Goal: Task Accomplishment & Management: Manage account settings

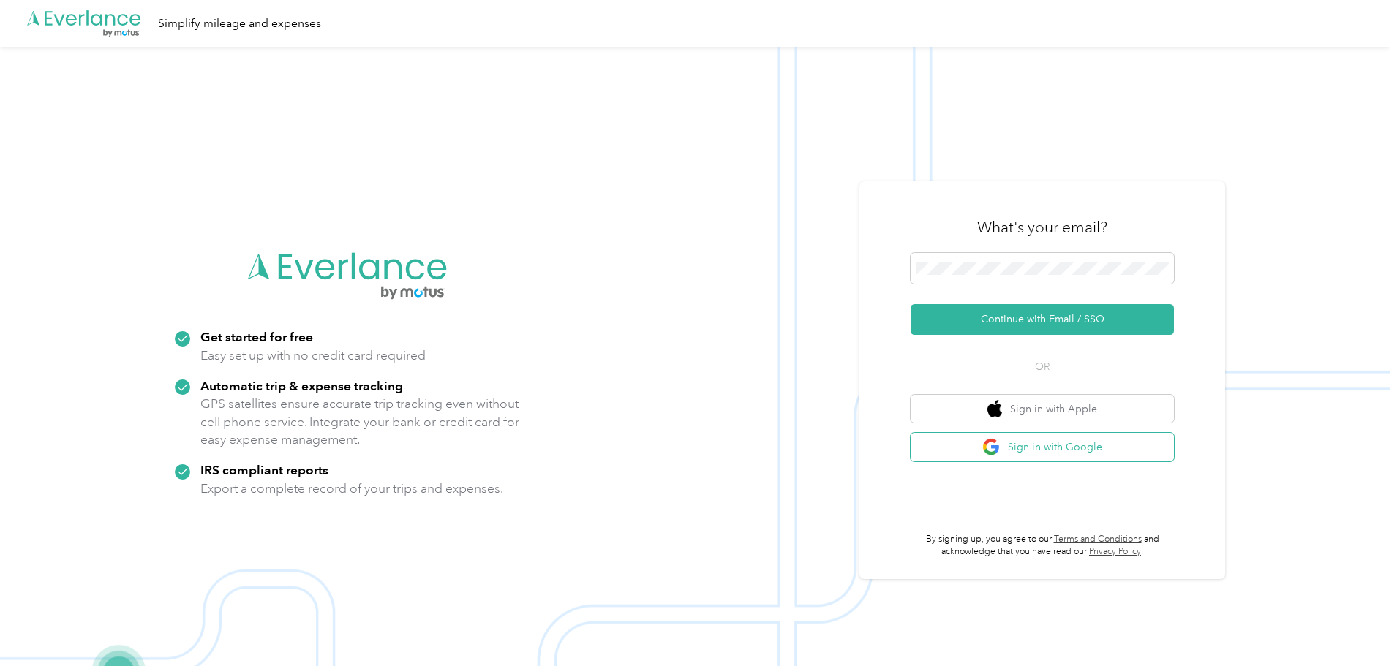
click at [1065, 446] on button "Sign in with Google" at bounding box center [1042, 447] width 263 height 29
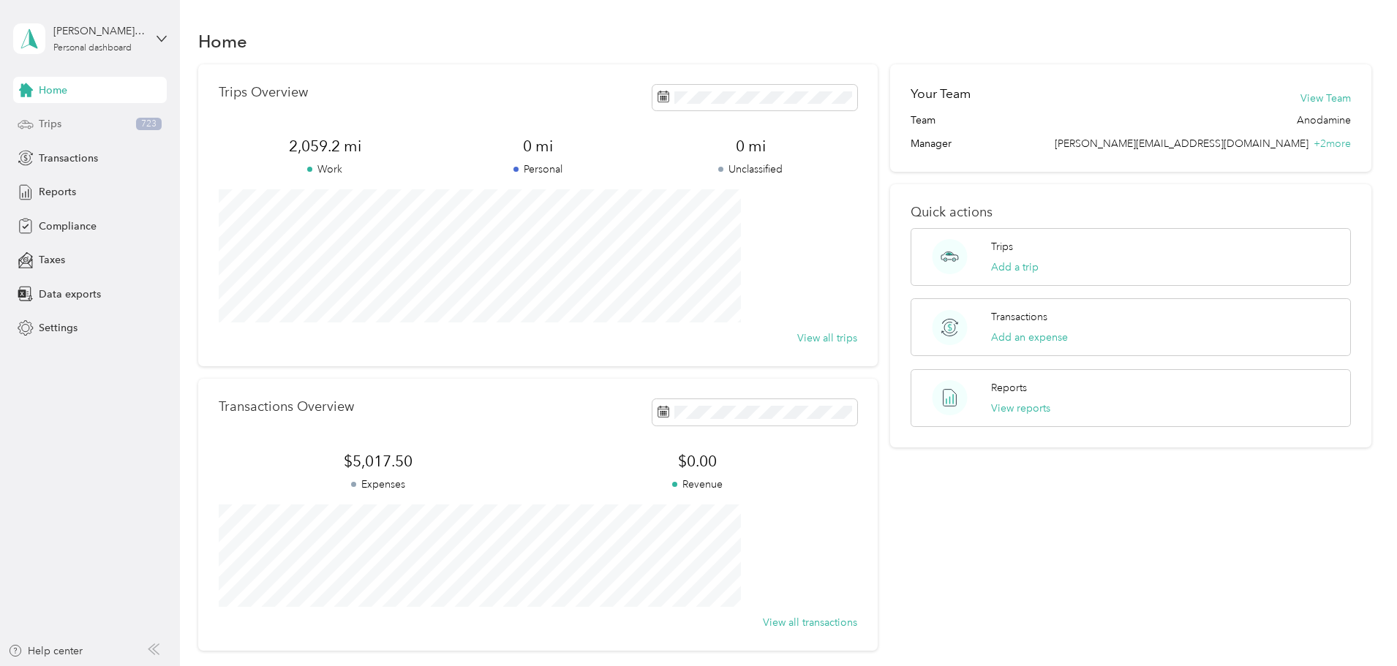
click at [119, 121] on div "Trips 723" at bounding box center [90, 124] width 154 height 26
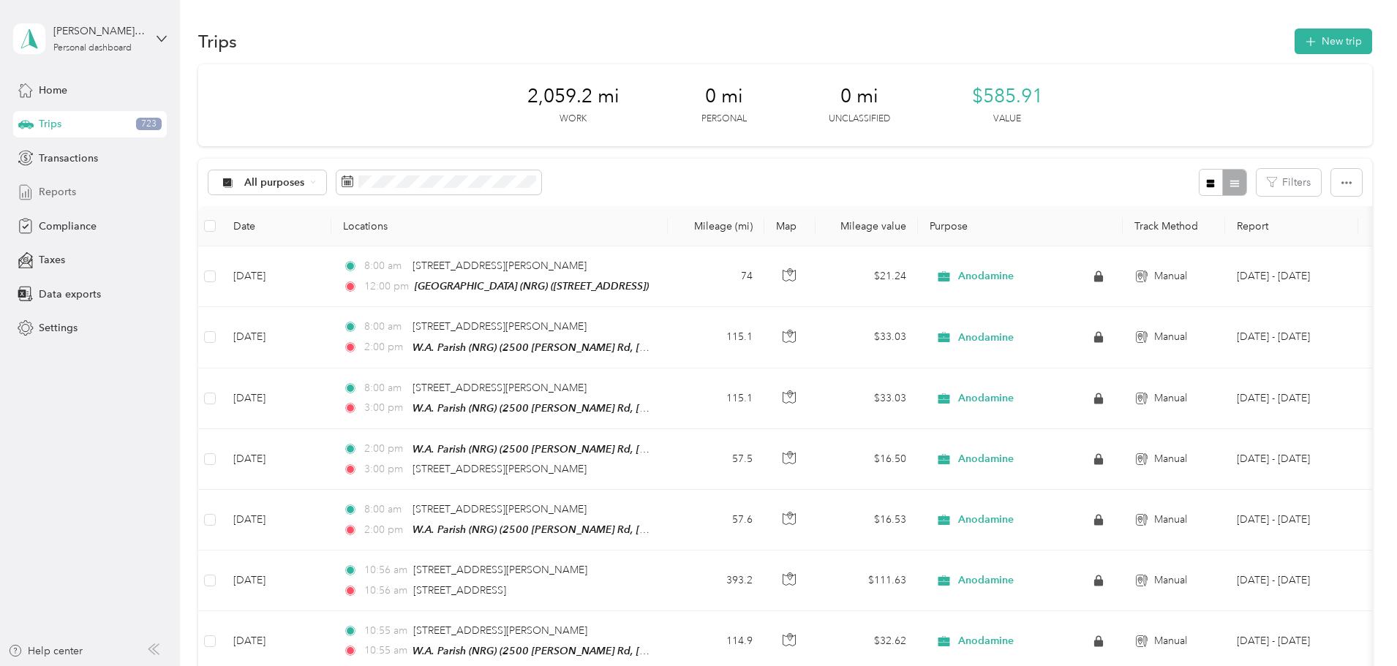
click at [113, 195] on div "Reports" at bounding box center [90, 192] width 154 height 26
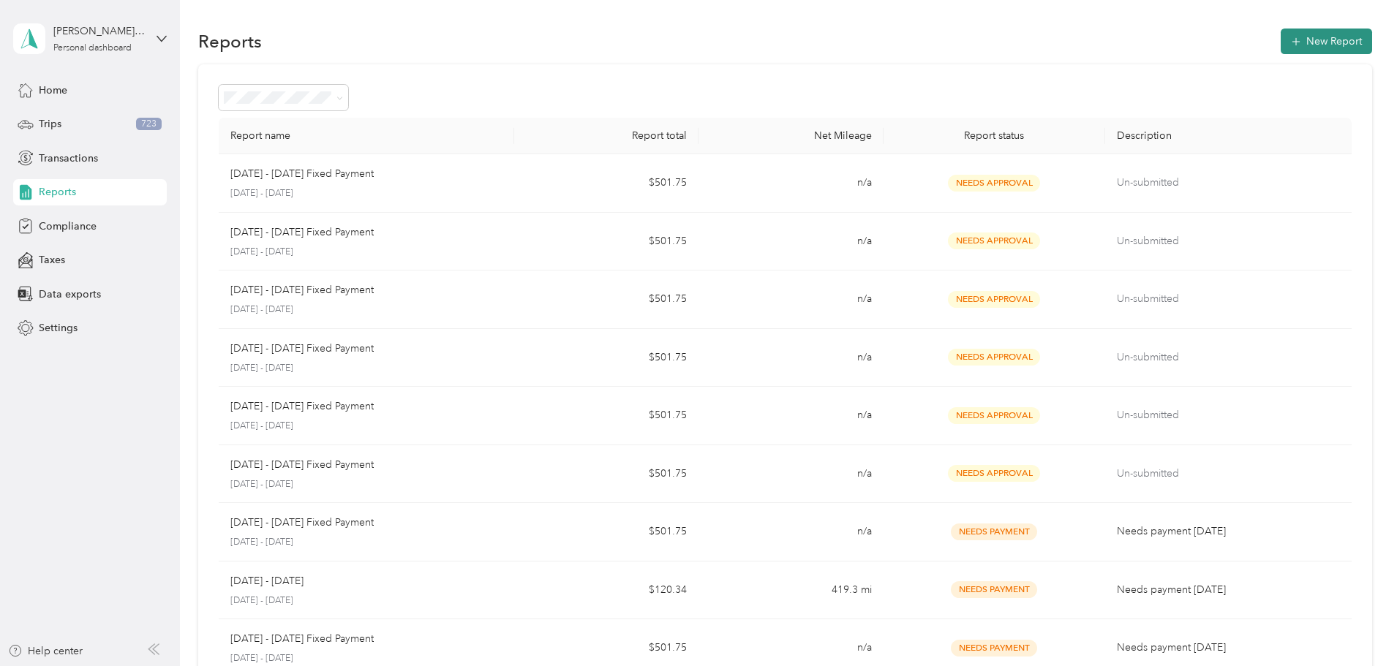
click at [1281, 45] on button "New Report" at bounding box center [1326, 42] width 91 height 26
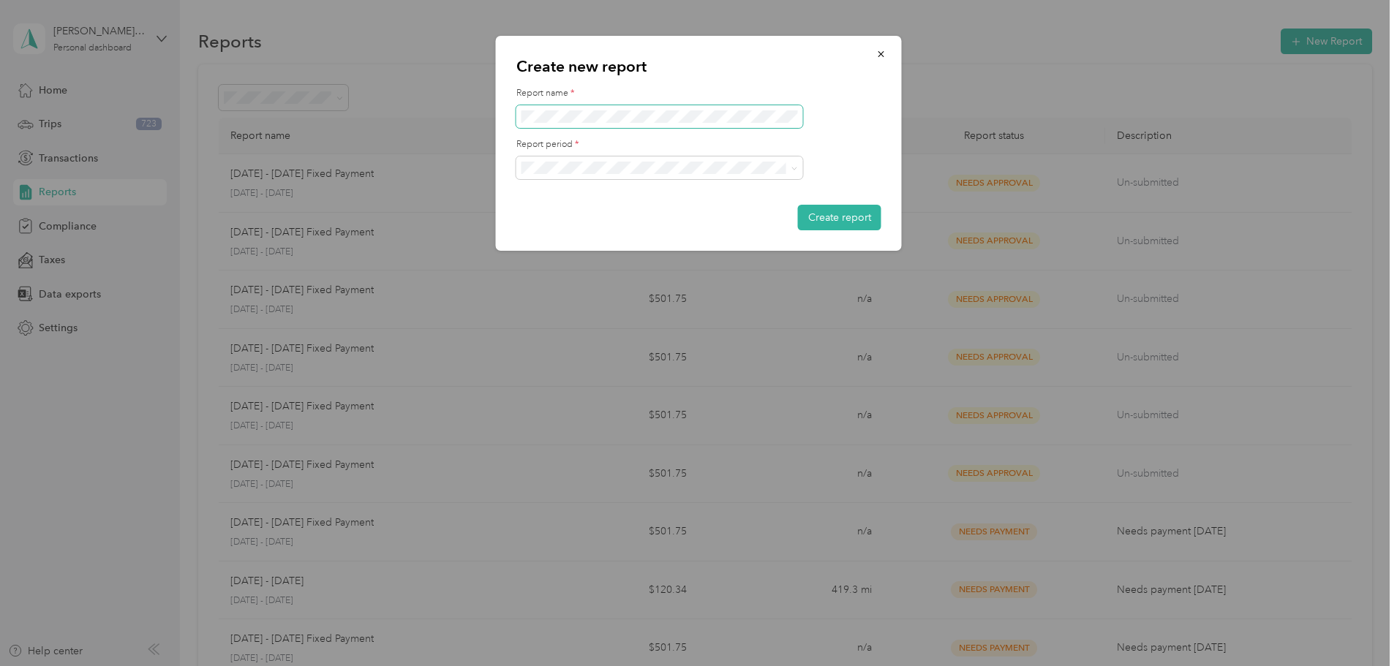
click at [719, 124] on span at bounding box center [659, 116] width 287 height 23
click at [887, 59] on button "button" at bounding box center [881, 54] width 31 height 26
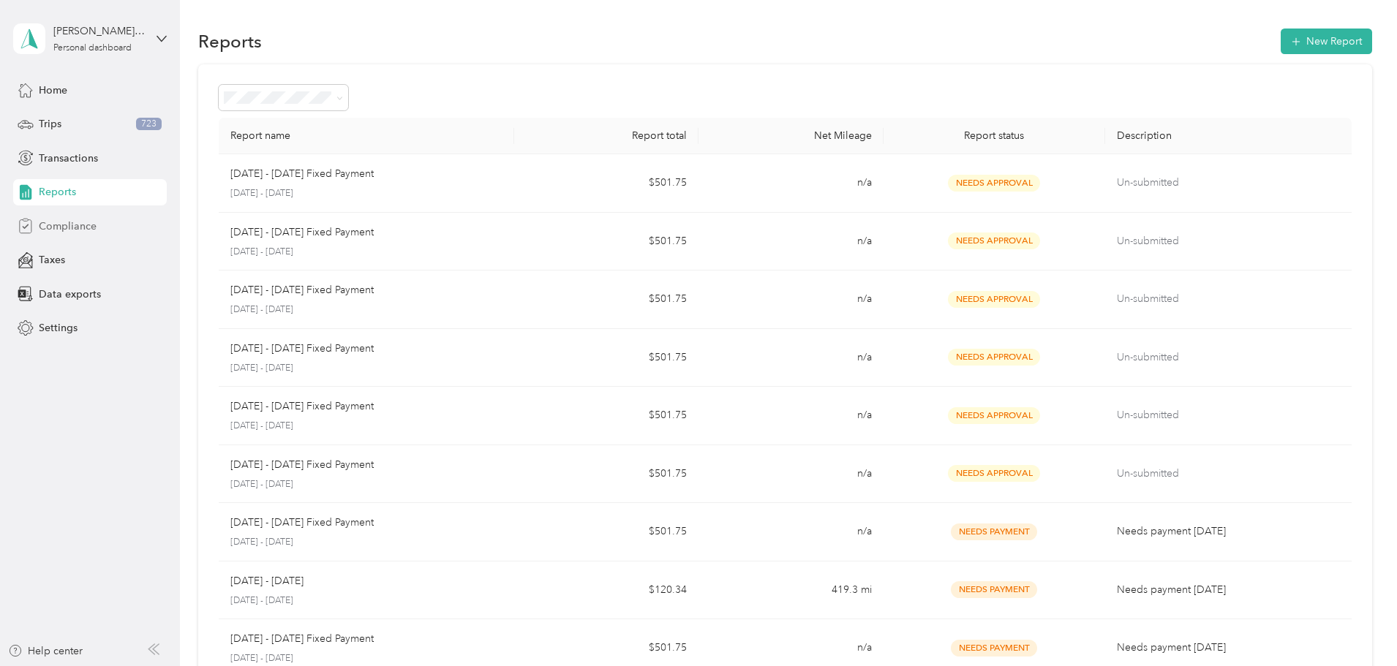
click at [94, 227] on span "Compliance" at bounding box center [68, 226] width 58 height 15
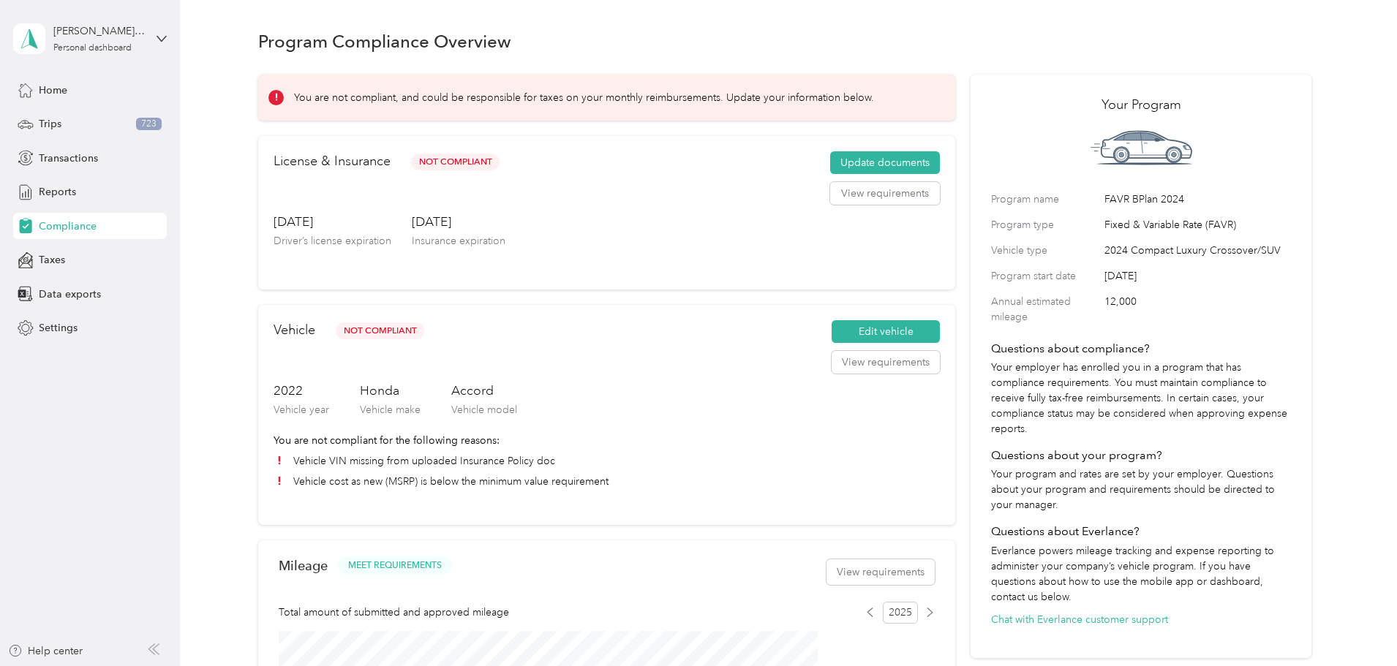
click at [123, 218] on div "Compliance" at bounding box center [90, 226] width 154 height 26
click at [91, 128] on div "Trips 723" at bounding box center [90, 124] width 154 height 26
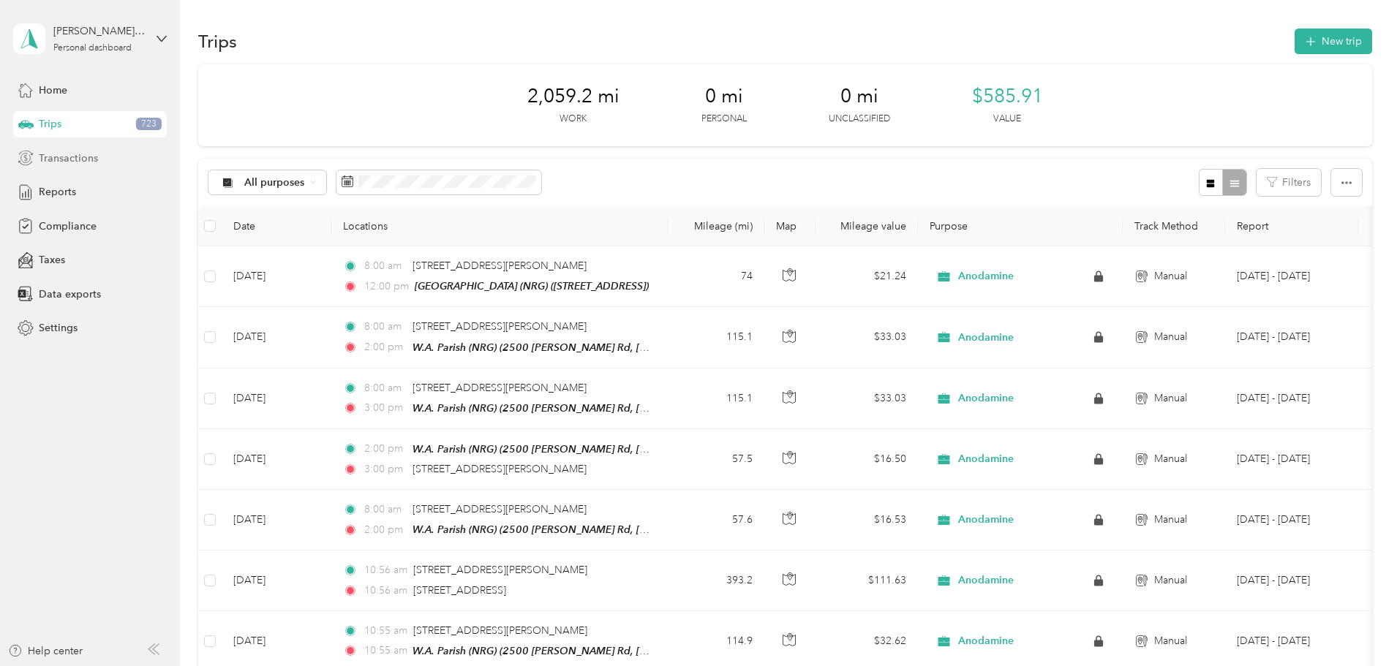
click at [86, 158] on span "Transactions" at bounding box center [68, 158] width 59 height 15
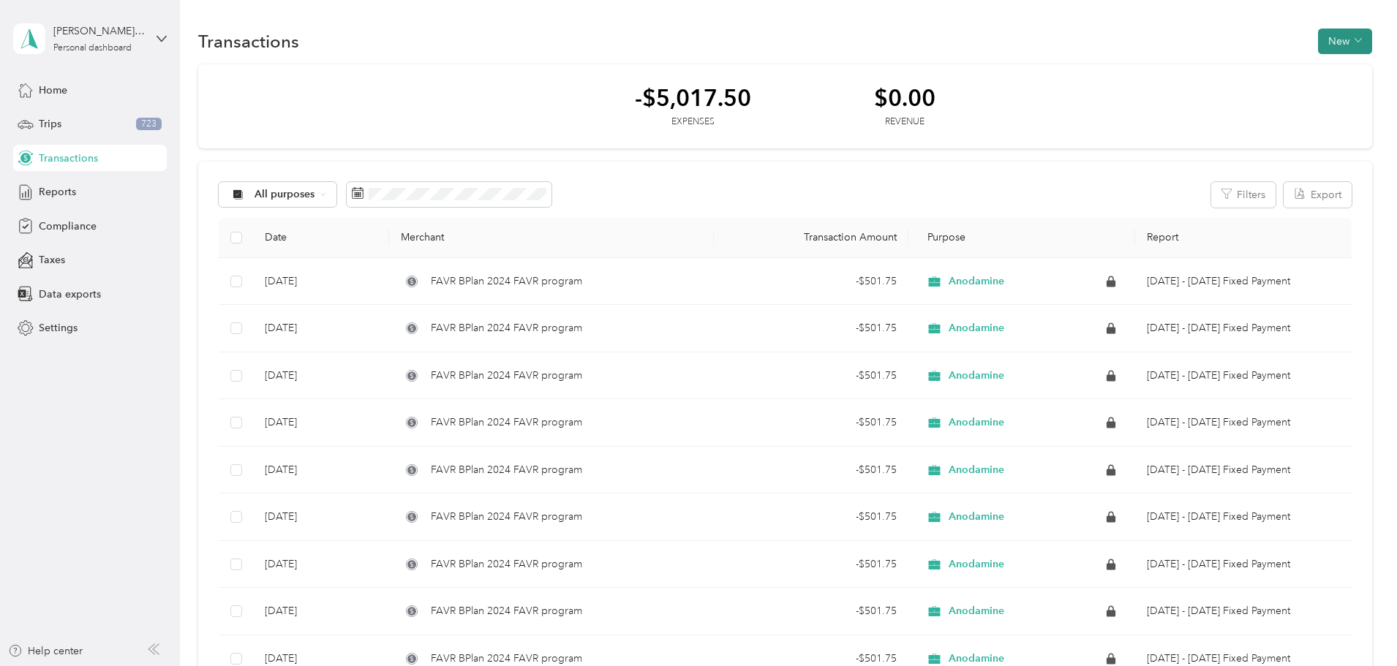
click at [1318, 45] on button "New" at bounding box center [1345, 42] width 54 height 26
click at [1229, 72] on span "Expense" at bounding box center [1239, 68] width 39 height 15
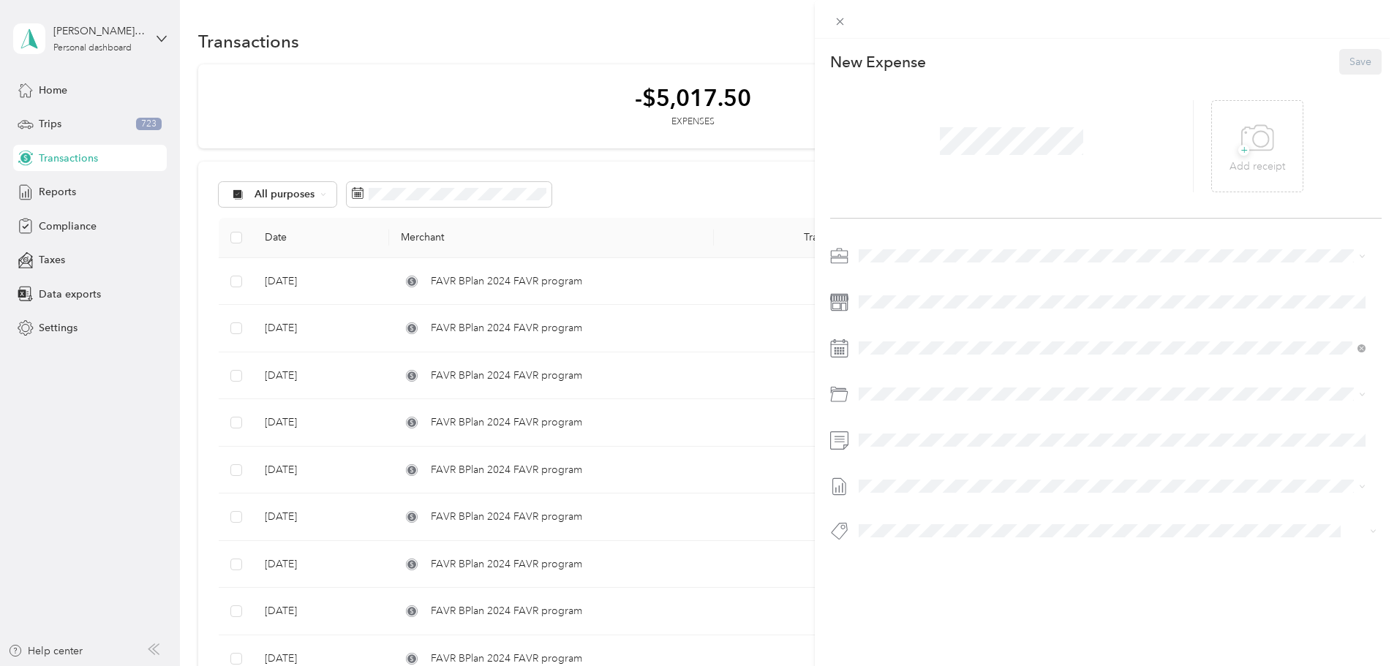
click at [829, 21] on div at bounding box center [1106, 19] width 582 height 39
click at [835, 18] on icon at bounding box center [840, 21] width 12 height 12
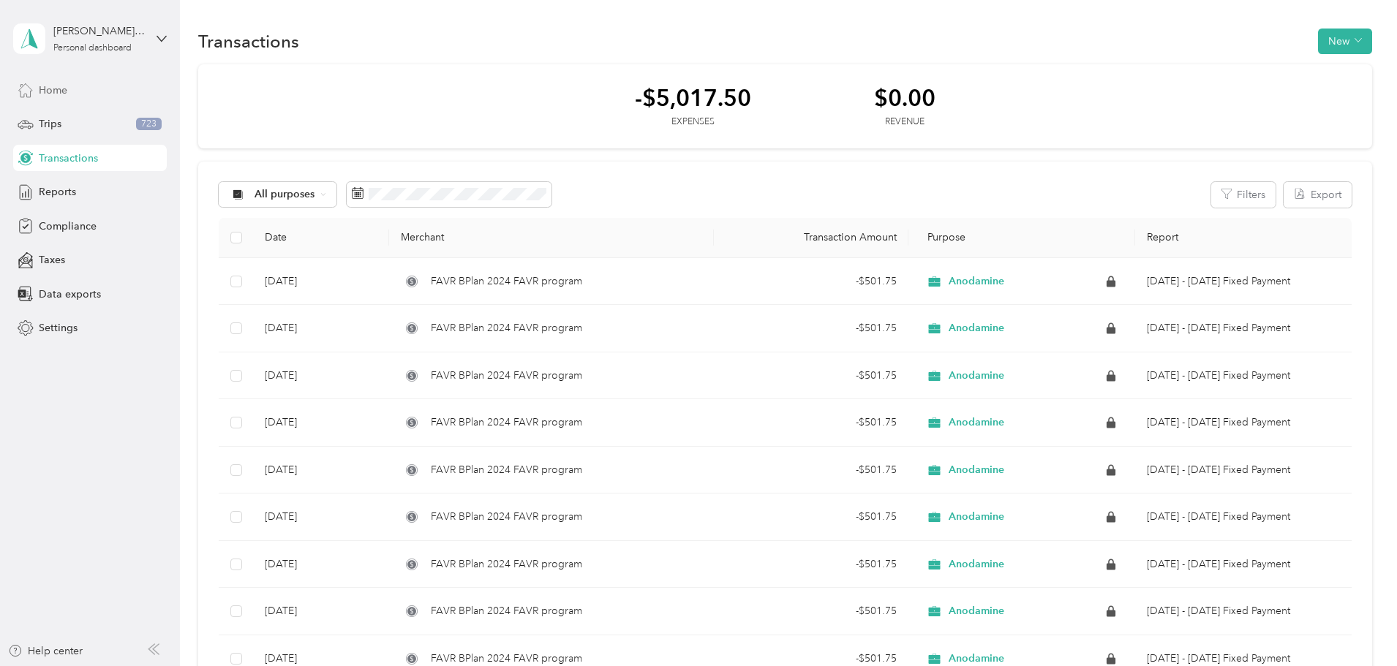
click at [116, 89] on div "Home" at bounding box center [90, 90] width 154 height 26
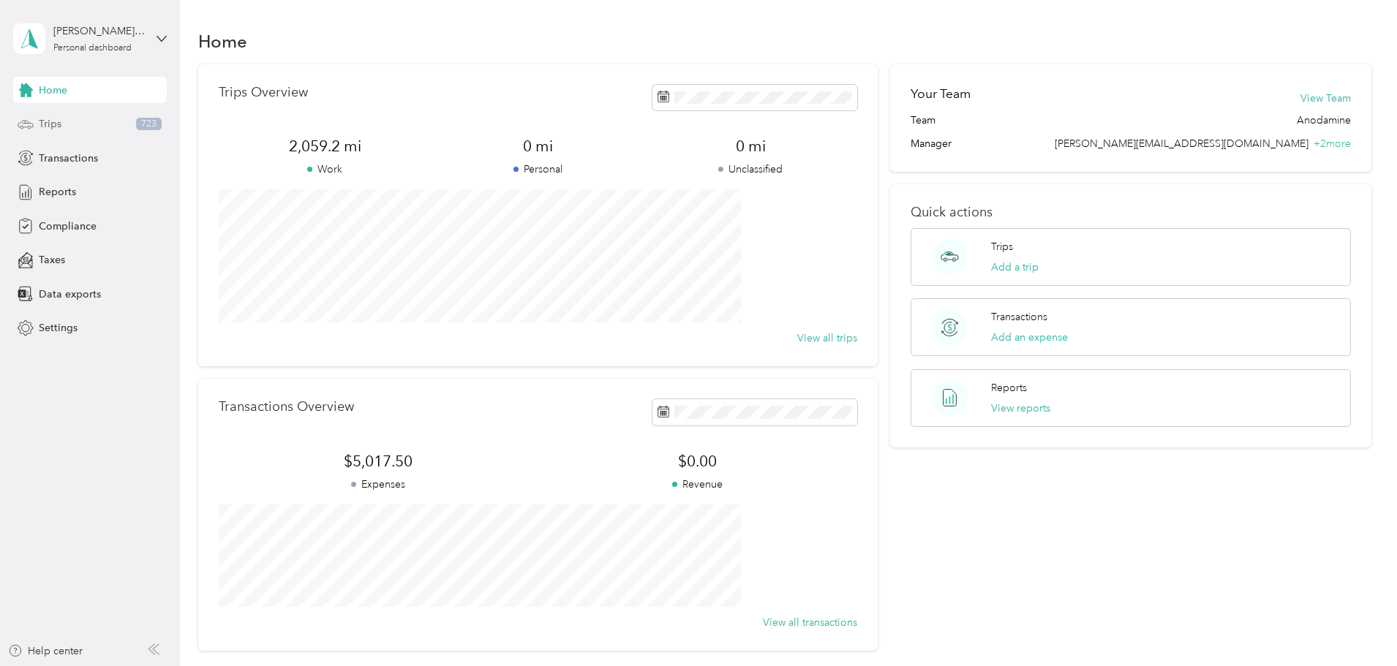
click at [55, 131] on span "Trips" at bounding box center [50, 123] width 23 height 15
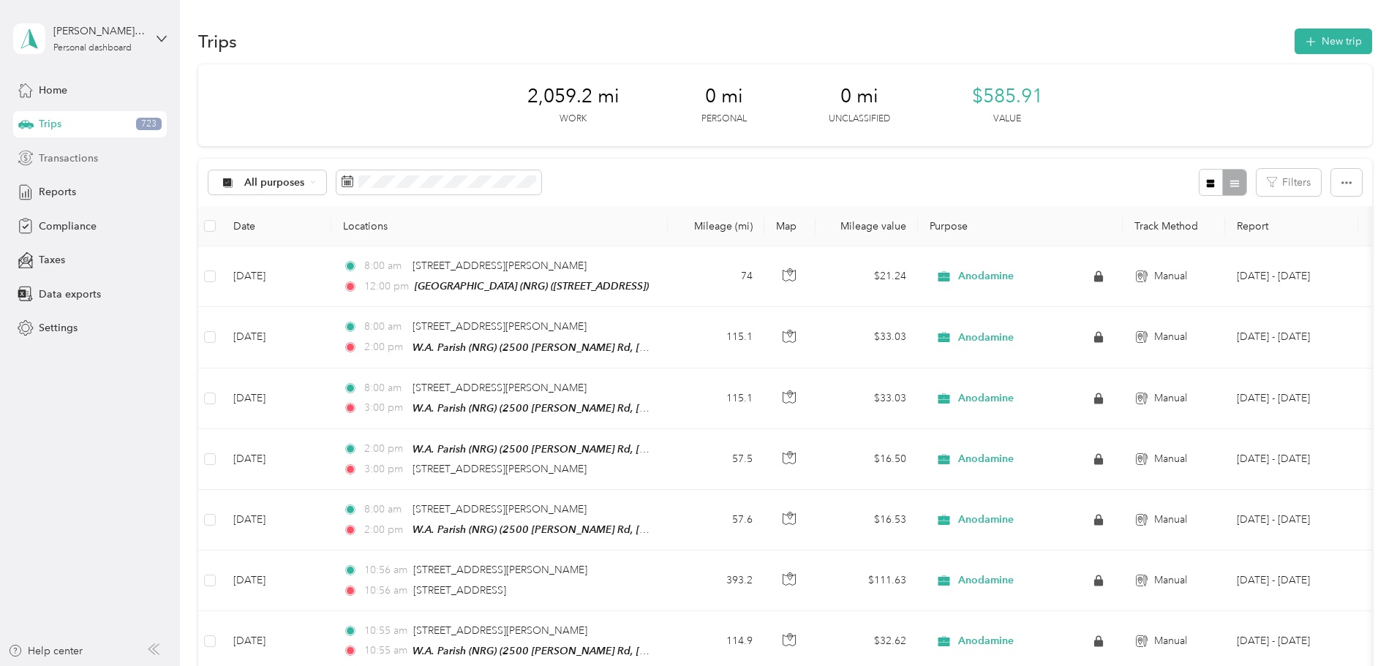
click at [61, 158] on span "Transactions" at bounding box center [68, 158] width 59 height 15
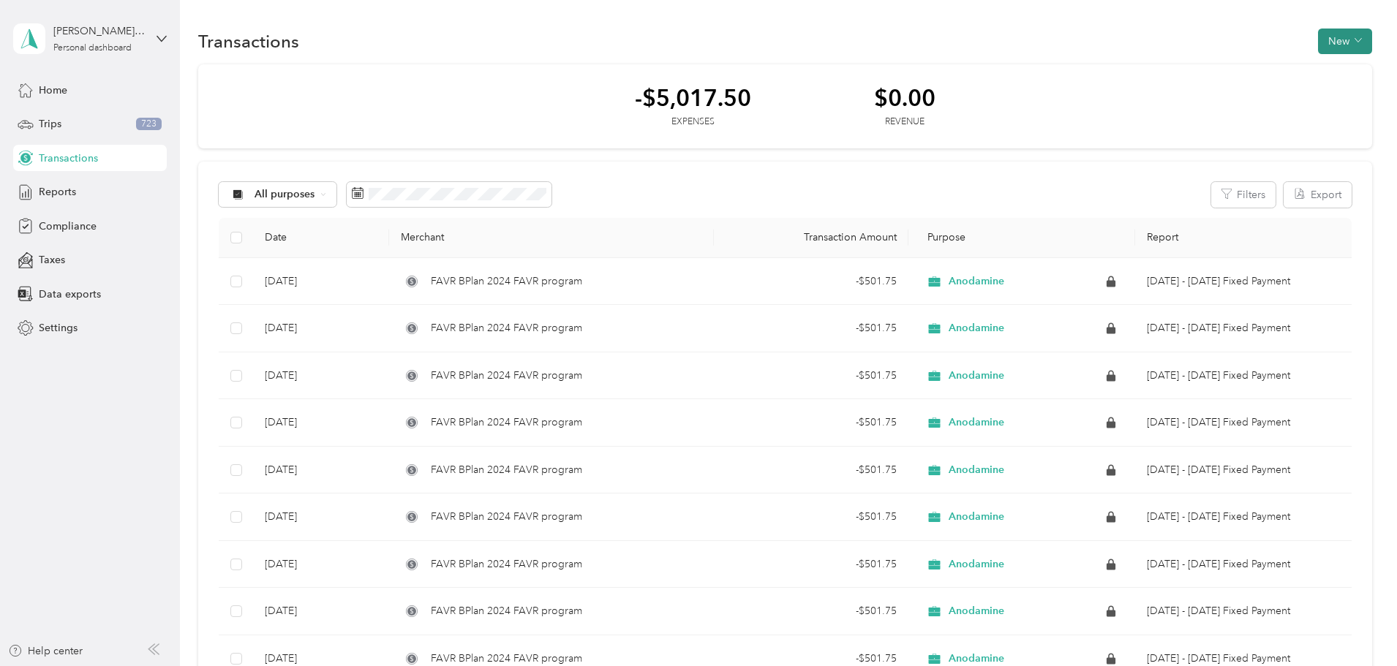
click at [1318, 48] on button "New" at bounding box center [1345, 42] width 54 height 26
drag, startPoint x: 320, startPoint y: 166, endPoint x: 282, endPoint y: 168, distance: 38.8
click at [318, 165] on div "All purposes Filters Export Date Merchant Transaction Amount Purpose Report [DA…" at bounding box center [785, 476] width 1174 height 628
click at [79, 185] on div "Reports" at bounding box center [90, 192] width 154 height 26
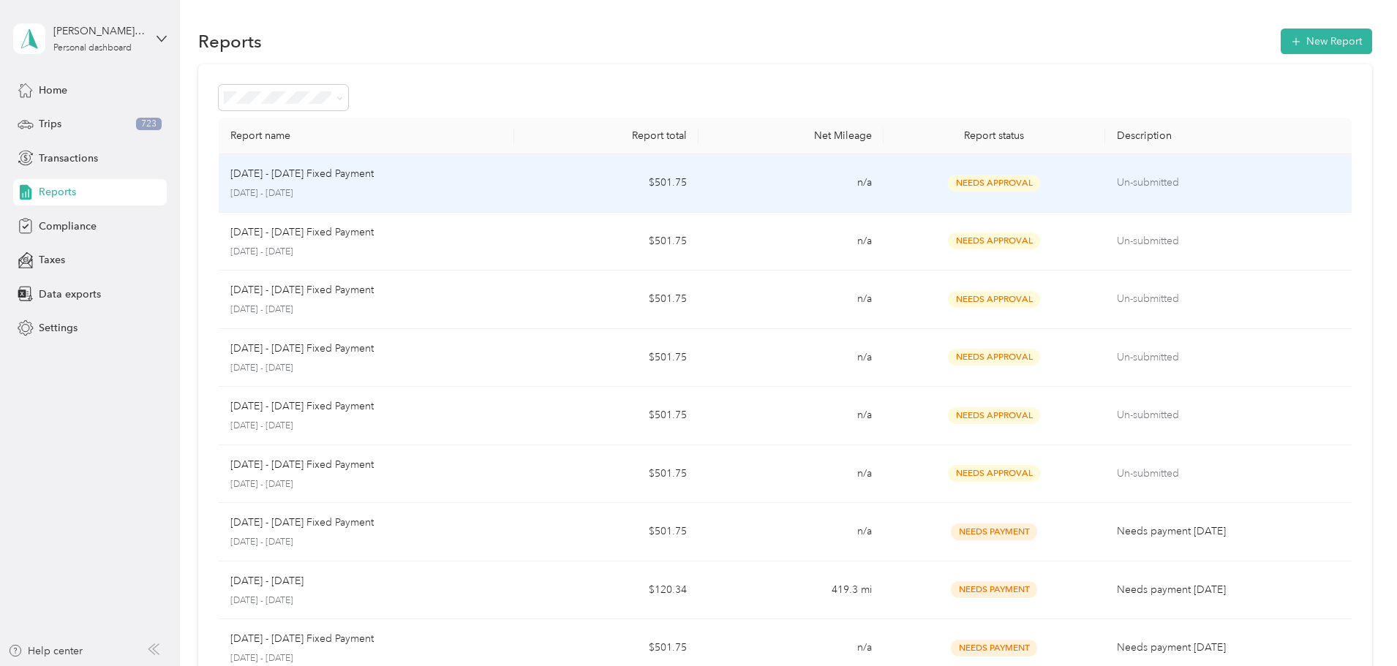
click at [503, 174] on div "[DATE] - [DATE] Fixed Payment" at bounding box center [366, 174] width 272 height 16
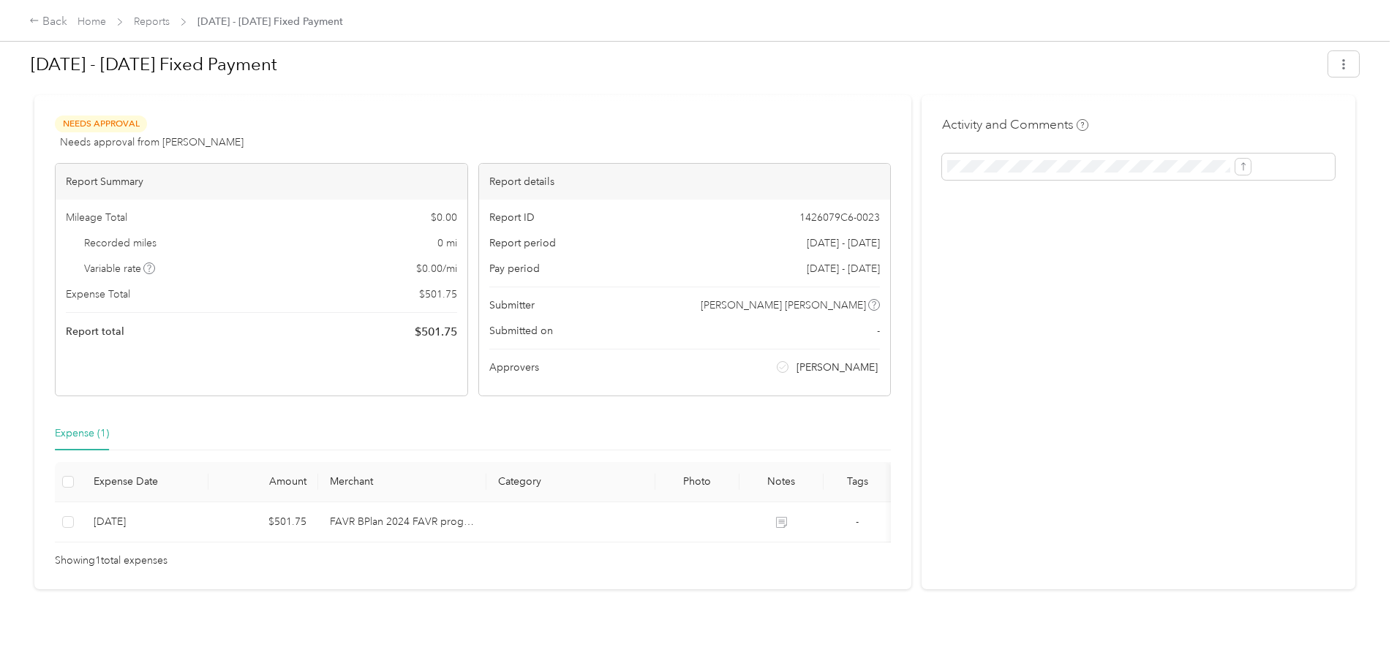
scroll to position [39, 0]
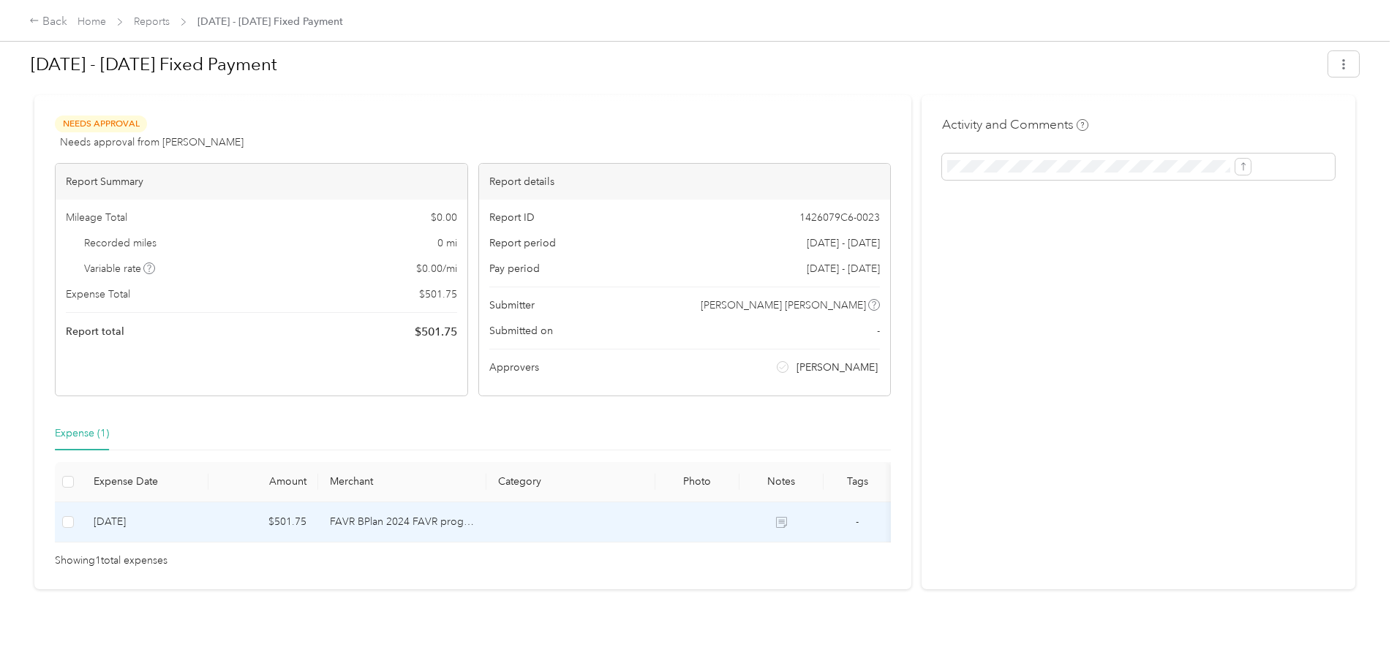
click at [82, 503] on td at bounding box center [68, 523] width 27 height 40
click at [1339, 69] on icon "button" at bounding box center [1344, 64] width 10 height 10
click at [1207, 113] on div "Download" at bounding box center [1186, 117] width 87 height 15
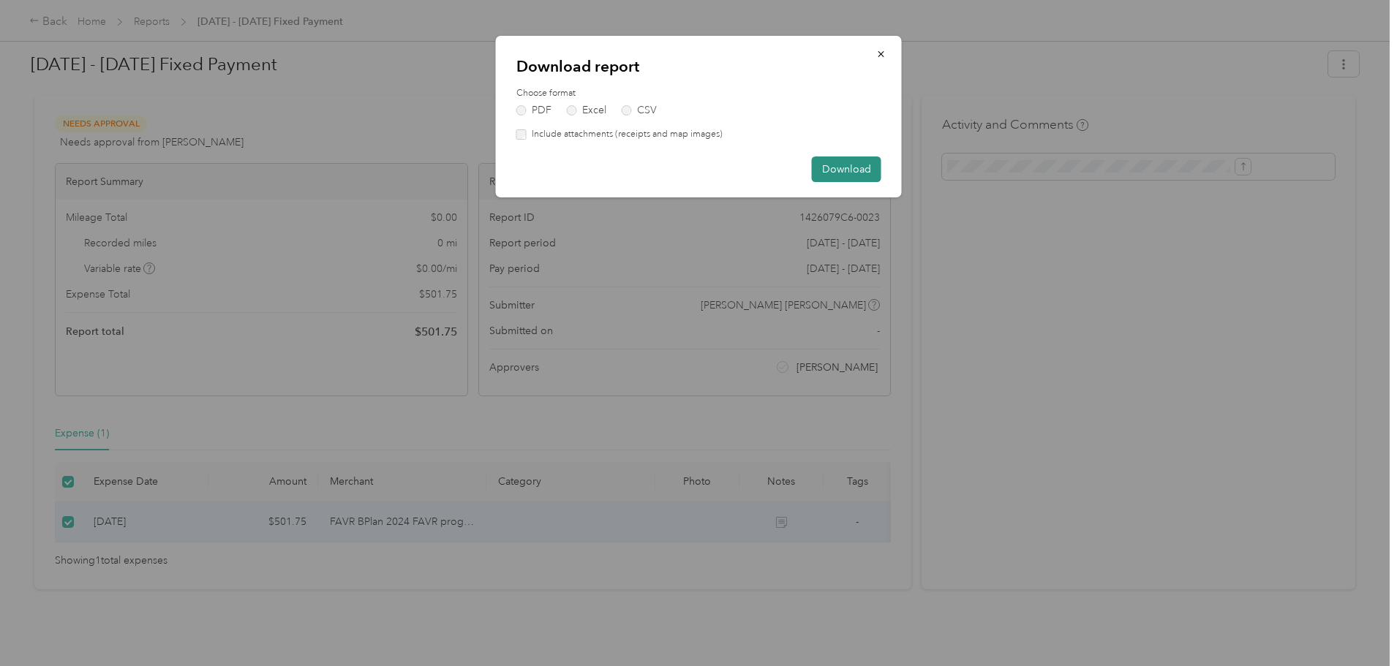
click at [843, 172] on button "Download" at bounding box center [846, 170] width 69 height 26
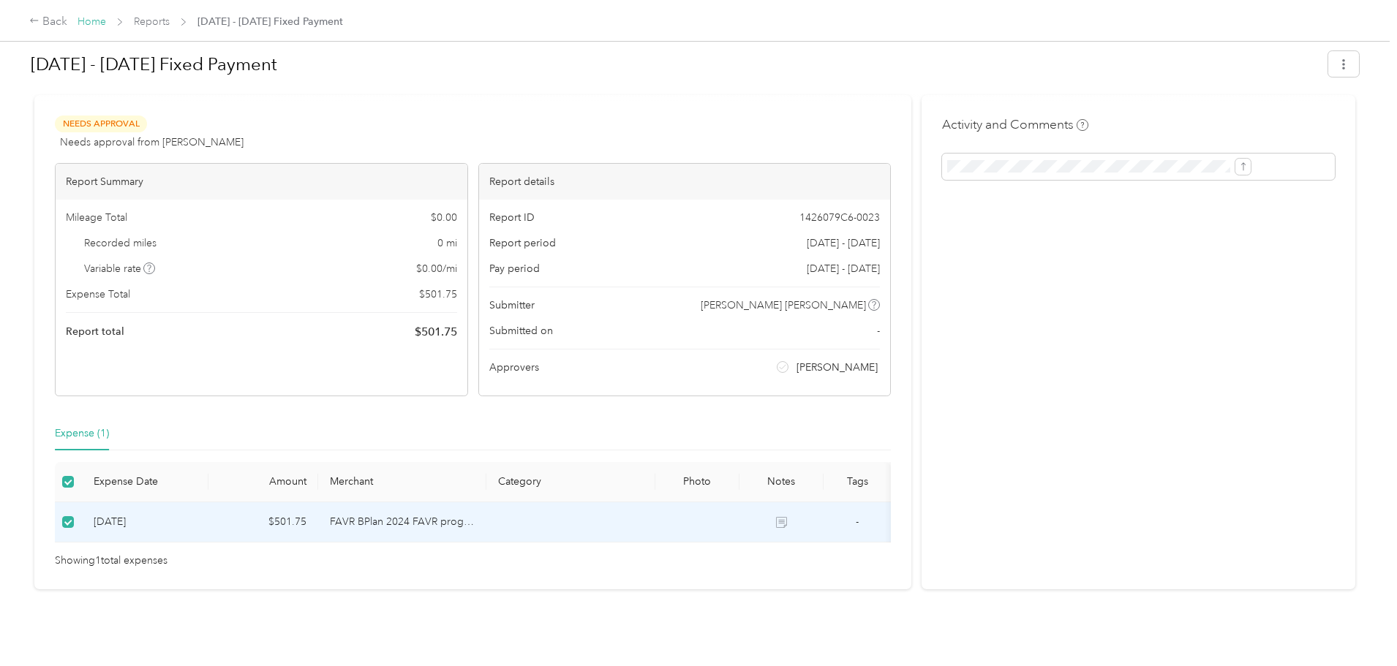
click at [106, 23] on link "Home" at bounding box center [92, 21] width 29 height 12
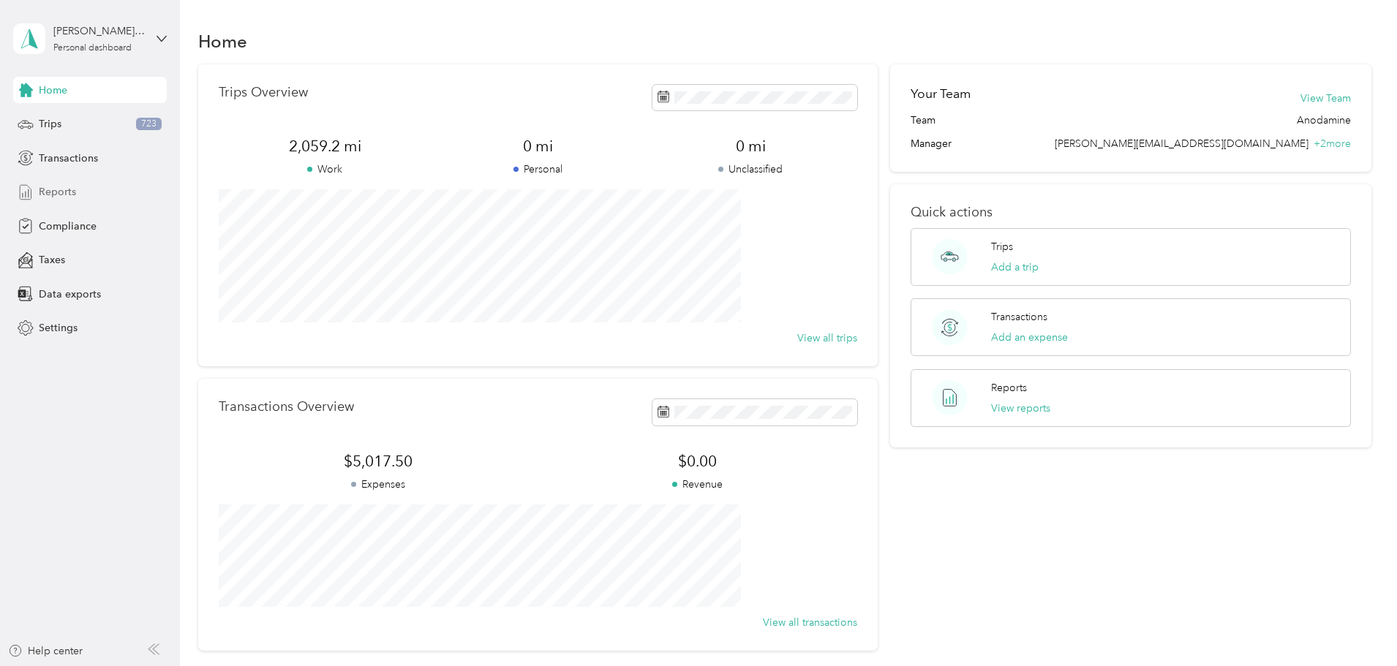
click at [76, 200] on div "Reports" at bounding box center [90, 192] width 154 height 26
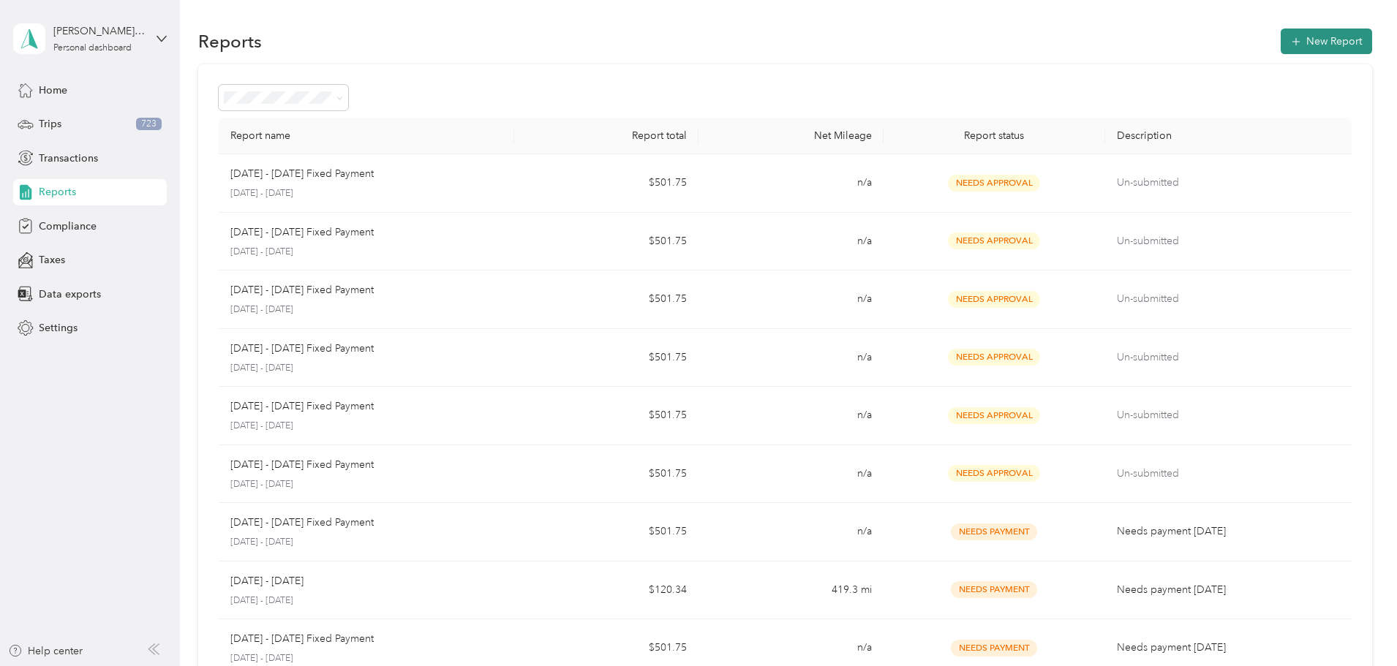
click at [1281, 42] on button "New Report" at bounding box center [1326, 42] width 91 height 26
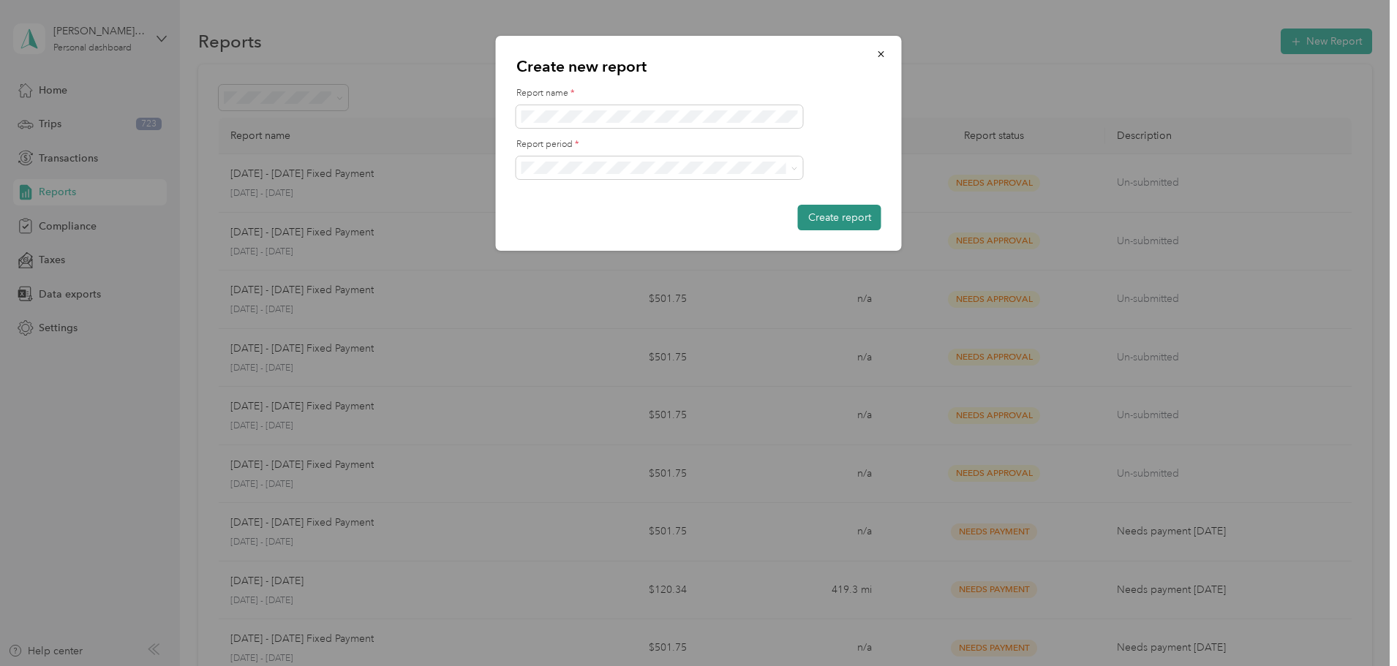
click at [852, 225] on button "Create report" at bounding box center [839, 218] width 83 height 26
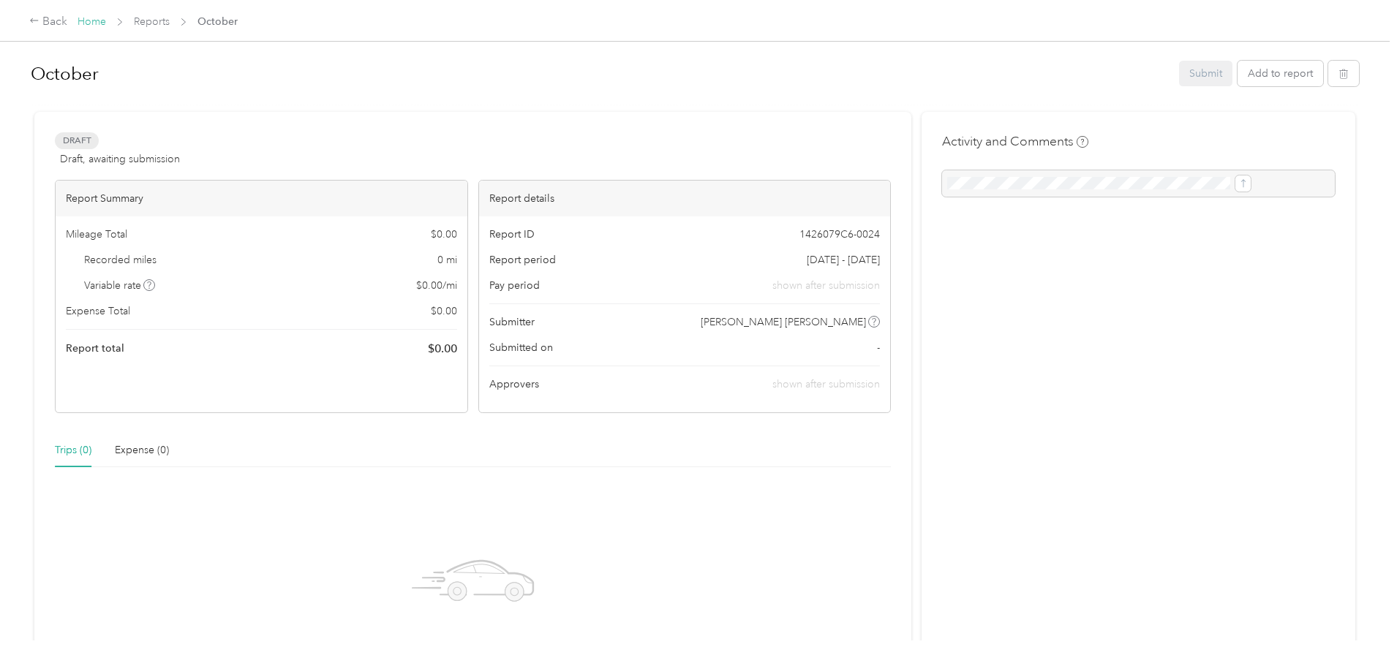
click at [106, 23] on link "Home" at bounding box center [92, 21] width 29 height 12
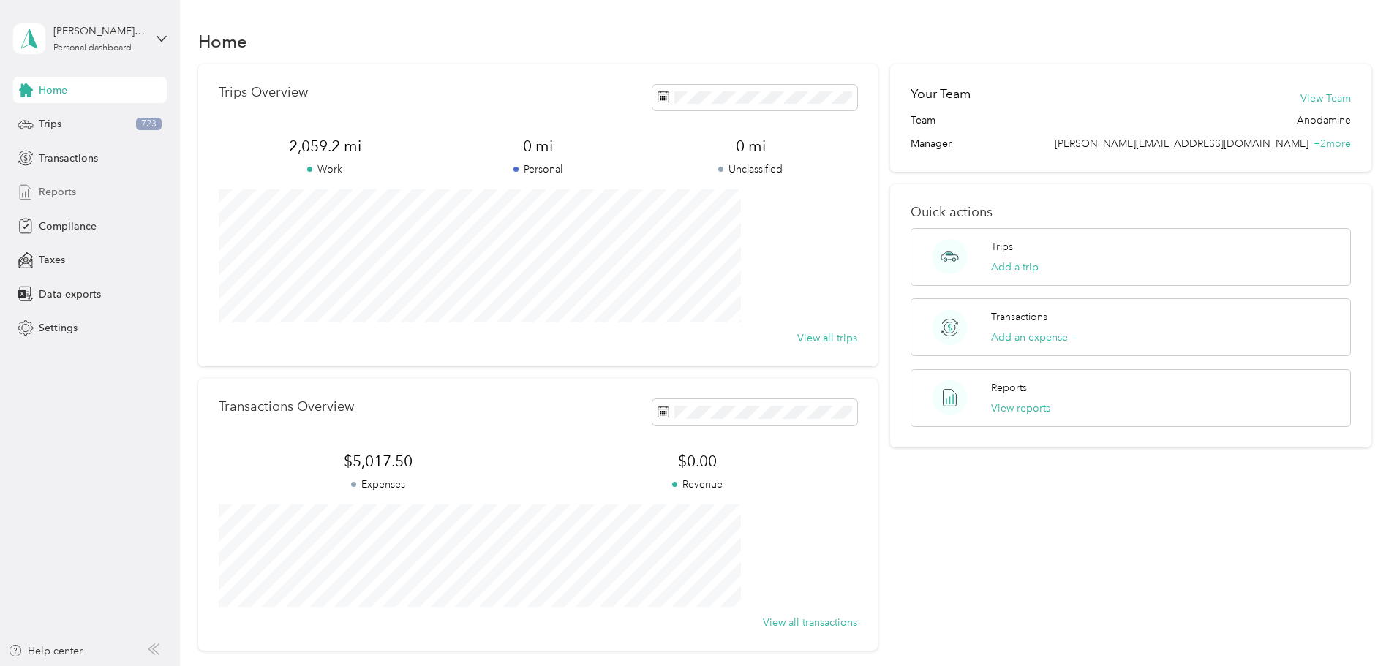
click at [48, 180] on div "Reports" at bounding box center [90, 192] width 154 height 26
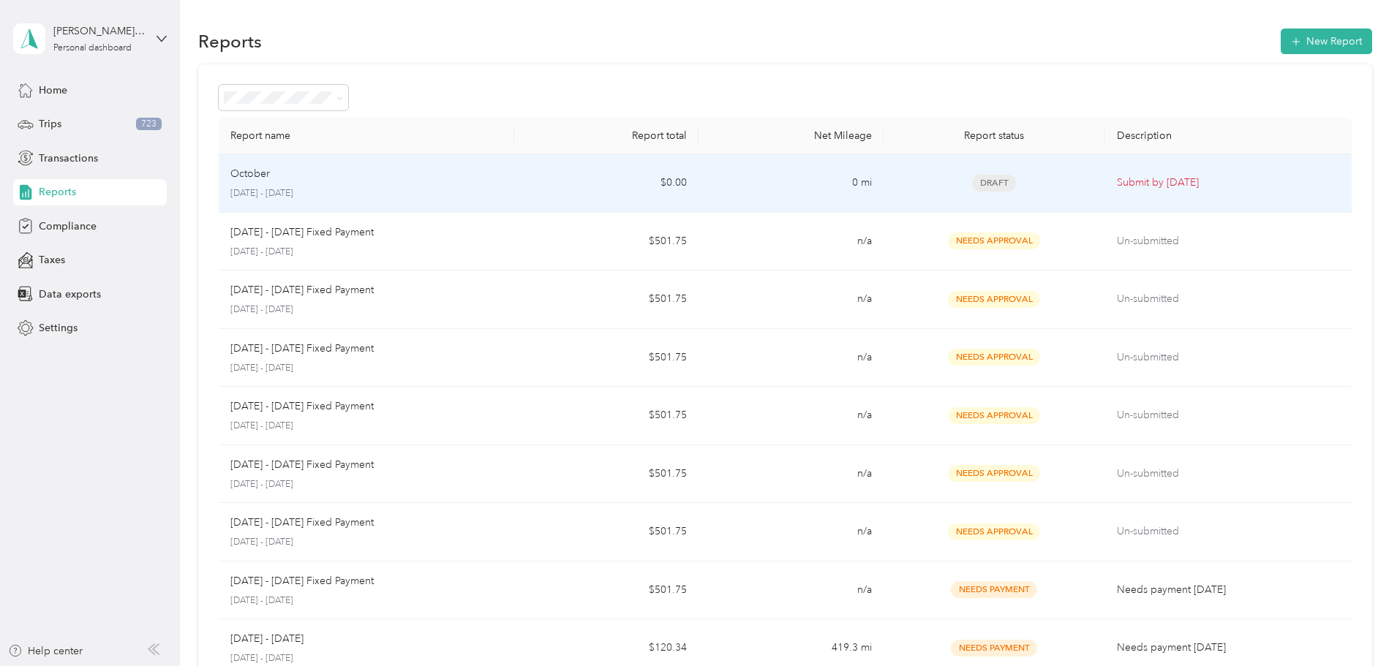
click at [367, 168] on div "October" at bounding box center [366, 174] width 272 height 16
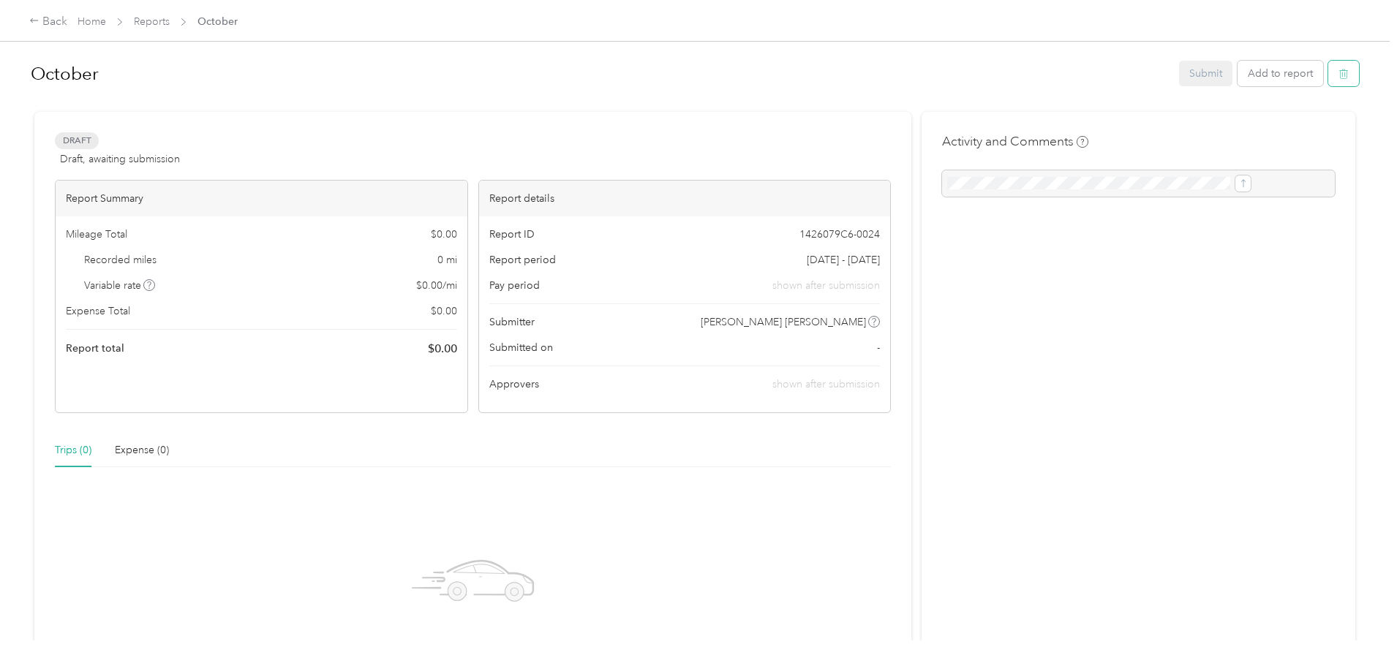
click at [1328, 80] on button "button" at bounding box center [1343, 74] width 31 height 26
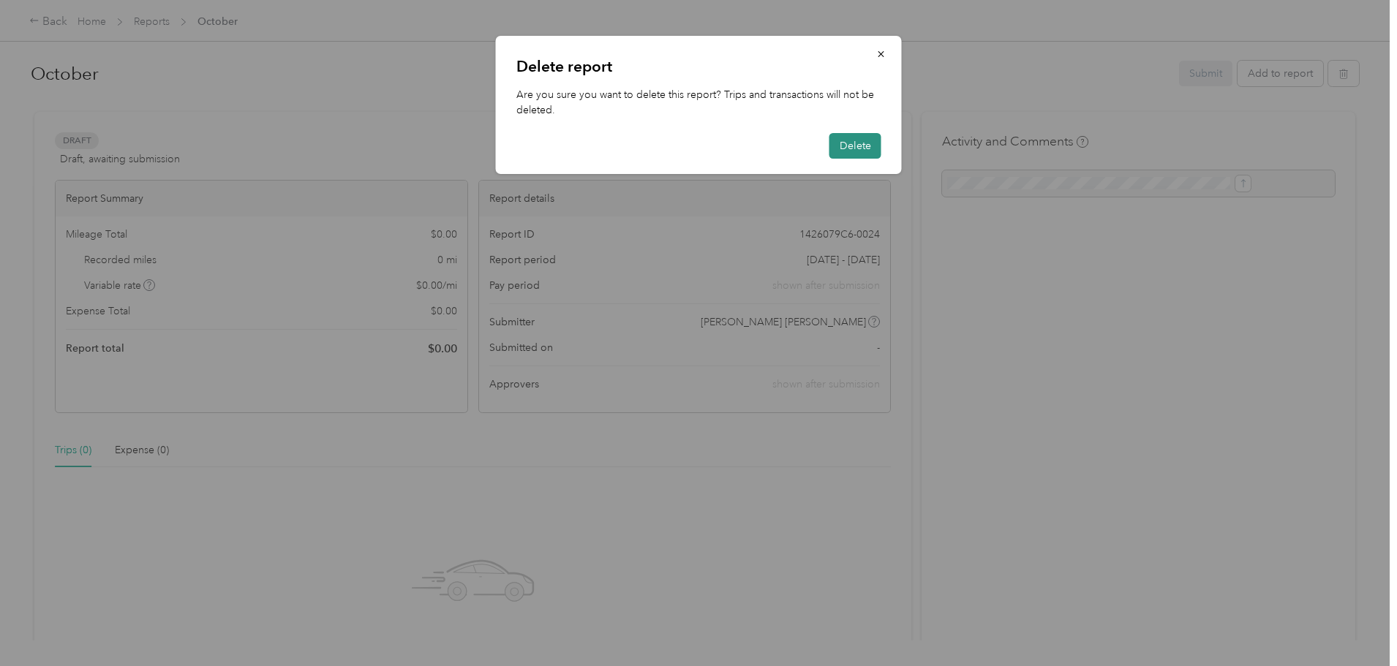
click at [841, 146] on button "Delete" at bounding box center [855, 146] width 52 height 26
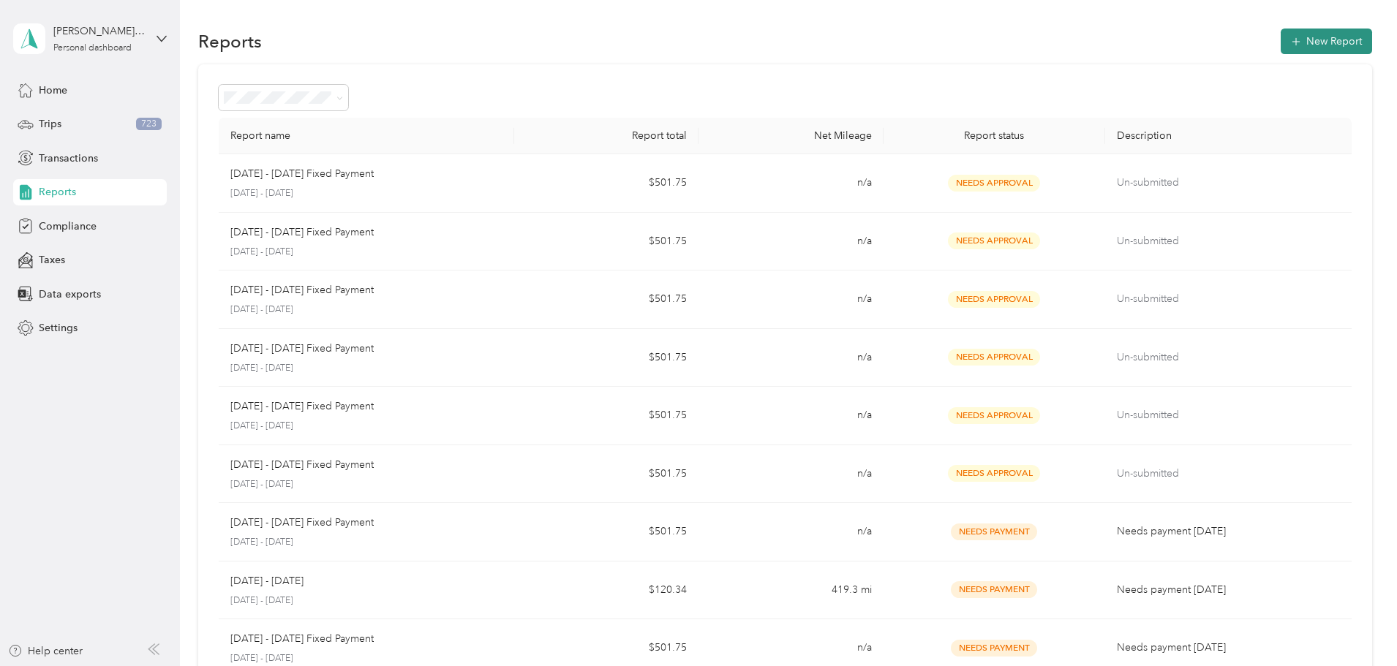
click at [1281, 41] on button "New Report" at bounding box center [1326, 42] width 91 height 26
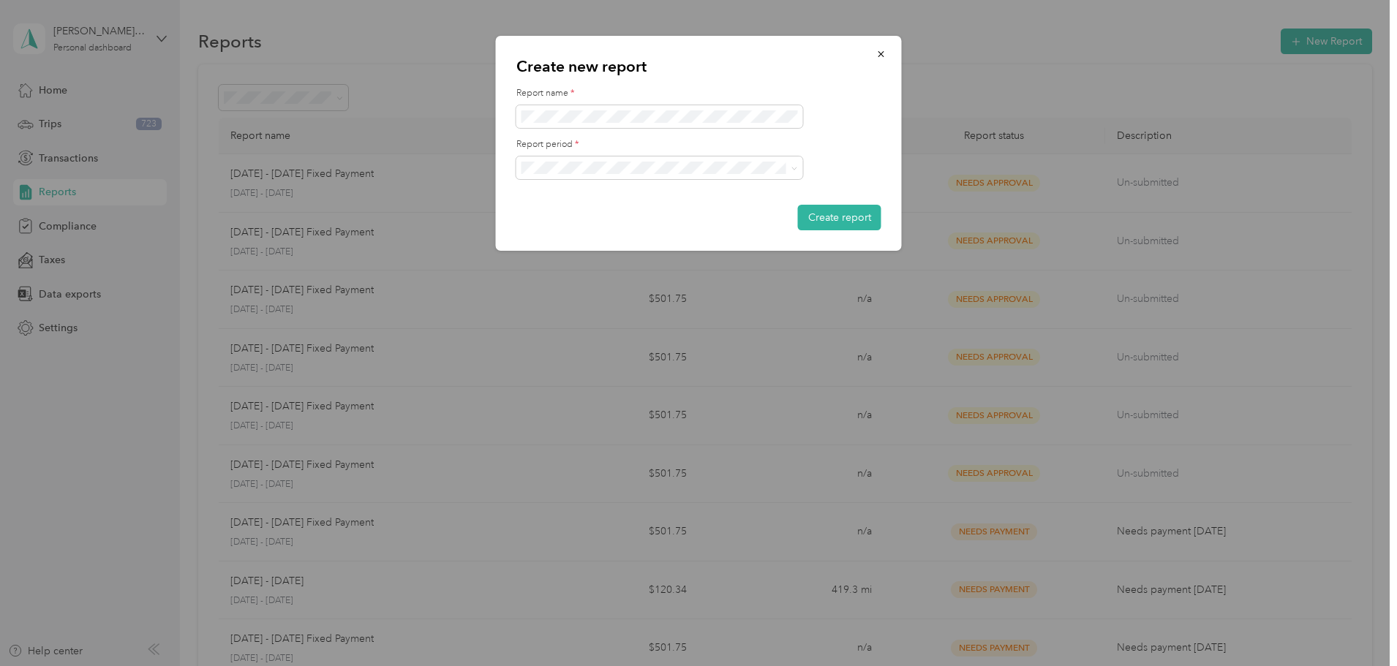
click at [592, 210] on li "[DATE] - [DATE]" at bounding box center [659, 219] width 287 height 26
click at [614, 198] on form "Report name * Report period * Create report" at bounding box center [698, 158] width 365 height 143
click at [694, 236] on div "Create new report Report name * Report period * Create report" at bounding box center [699, 143] width 406 height 215
click at [839, 224] on button "Create report" at bounding box center [839, 218] width 83 height 26
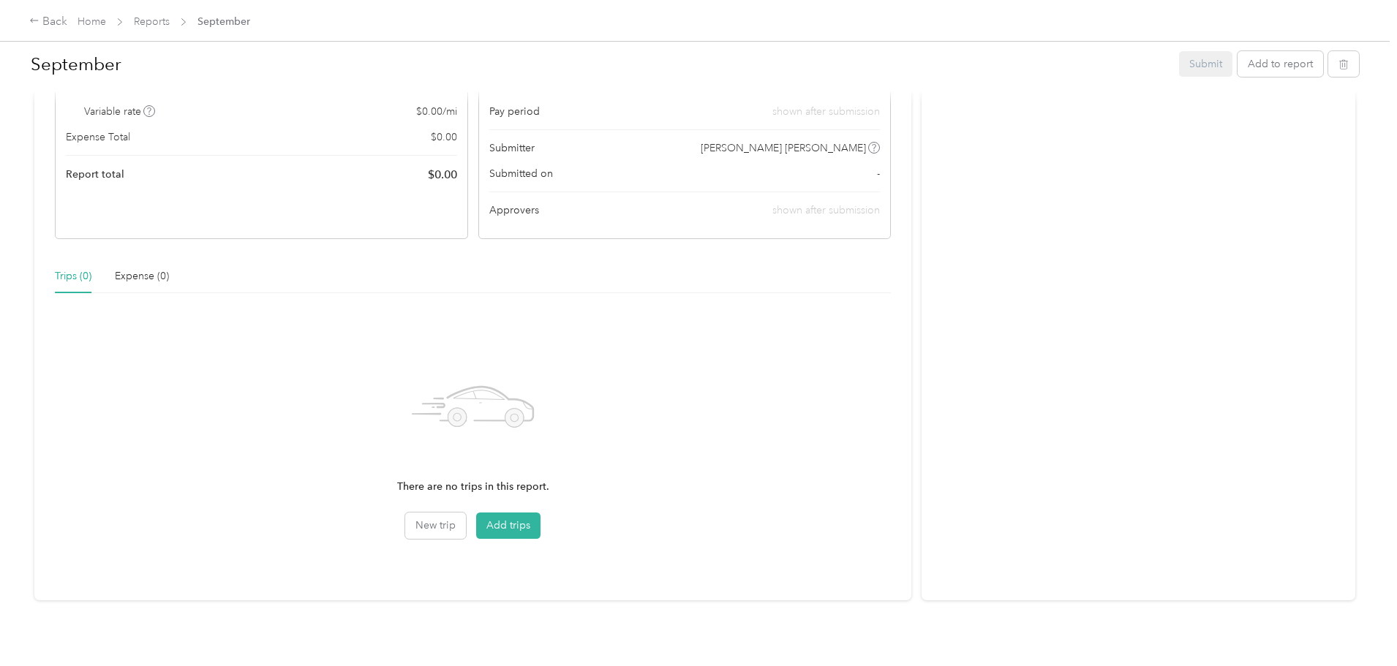
scroll to position [232, 0]
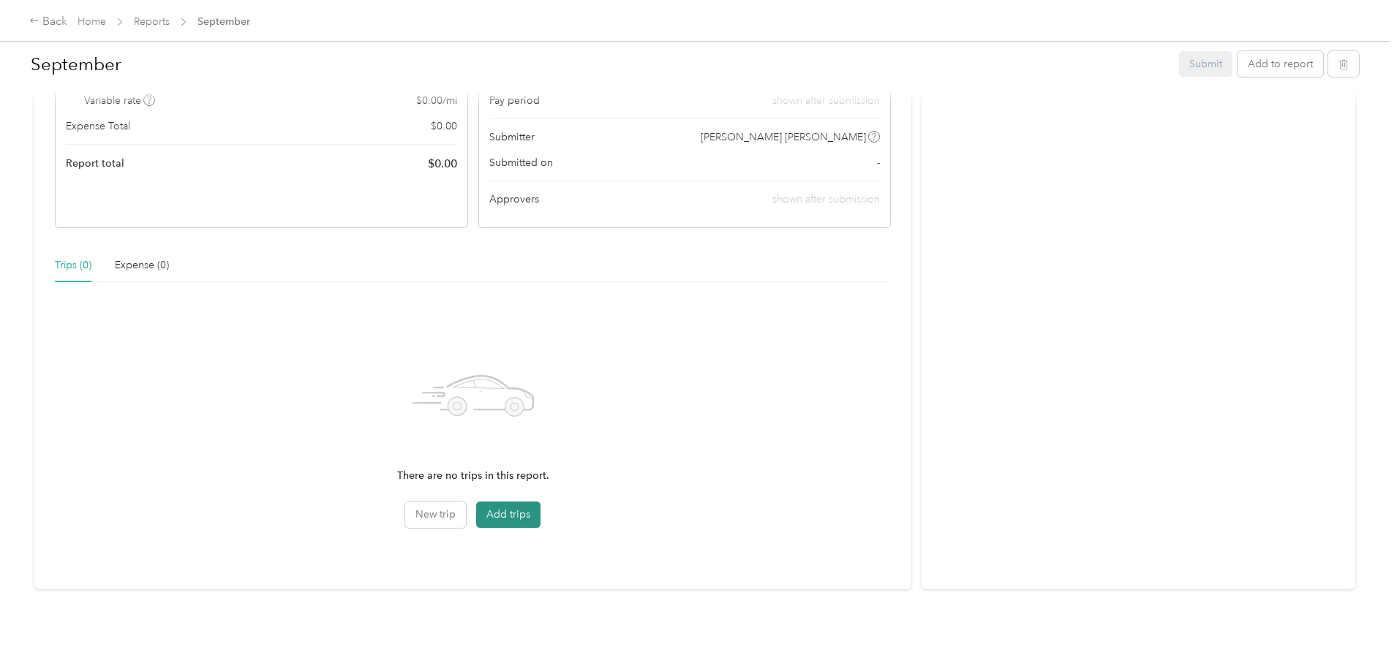
click at [541, 513] on button "Add trips" at bounding box center [508, 515] width 64 height 26
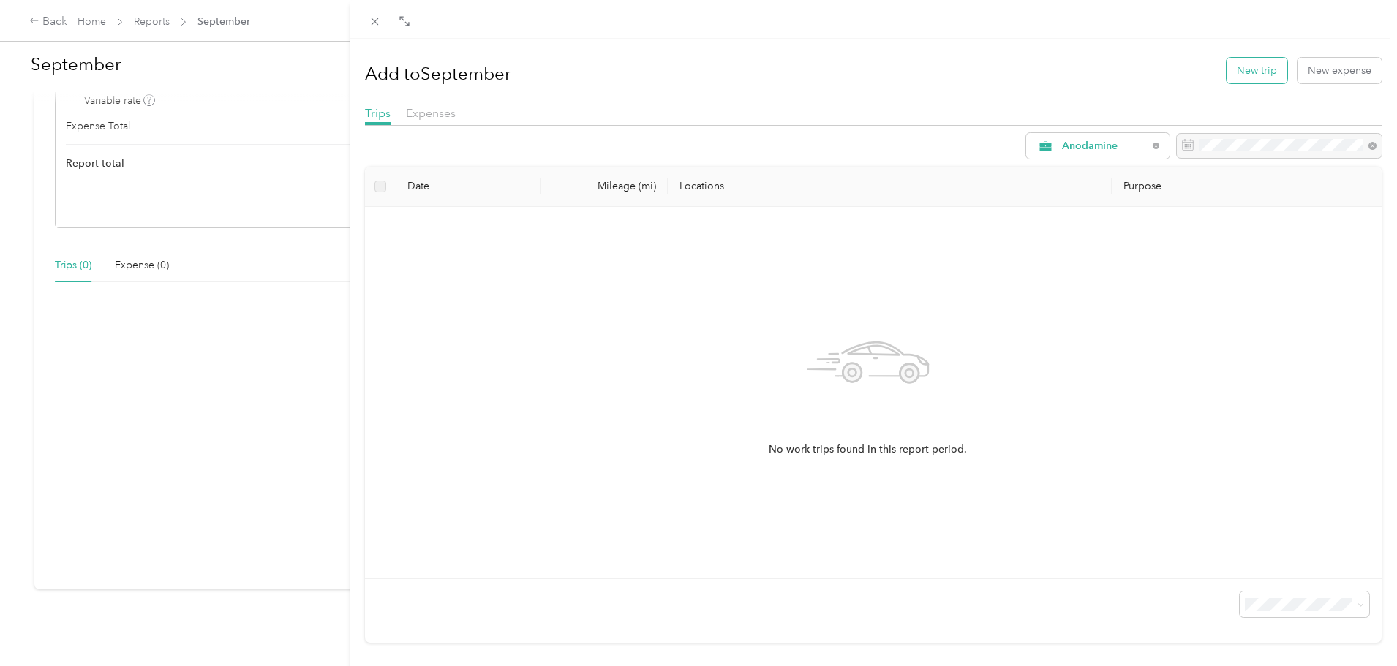
click at [1243, 75] on button "New trip" at bounding box center [1257, 71] width 61 height 26
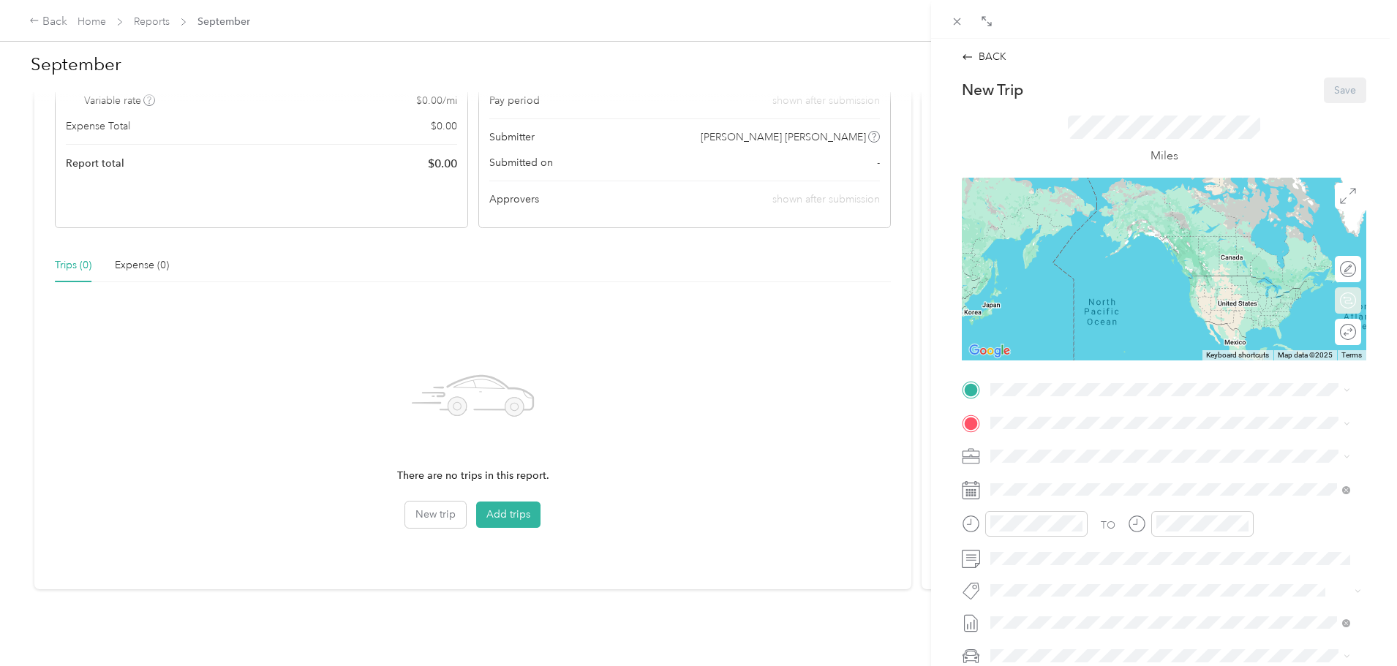
click at [1377, 278] on div "BACK New Trip Save This trip cannot be edited because it is either under review…" at bounding box center [1164, 372] width 466 height 666
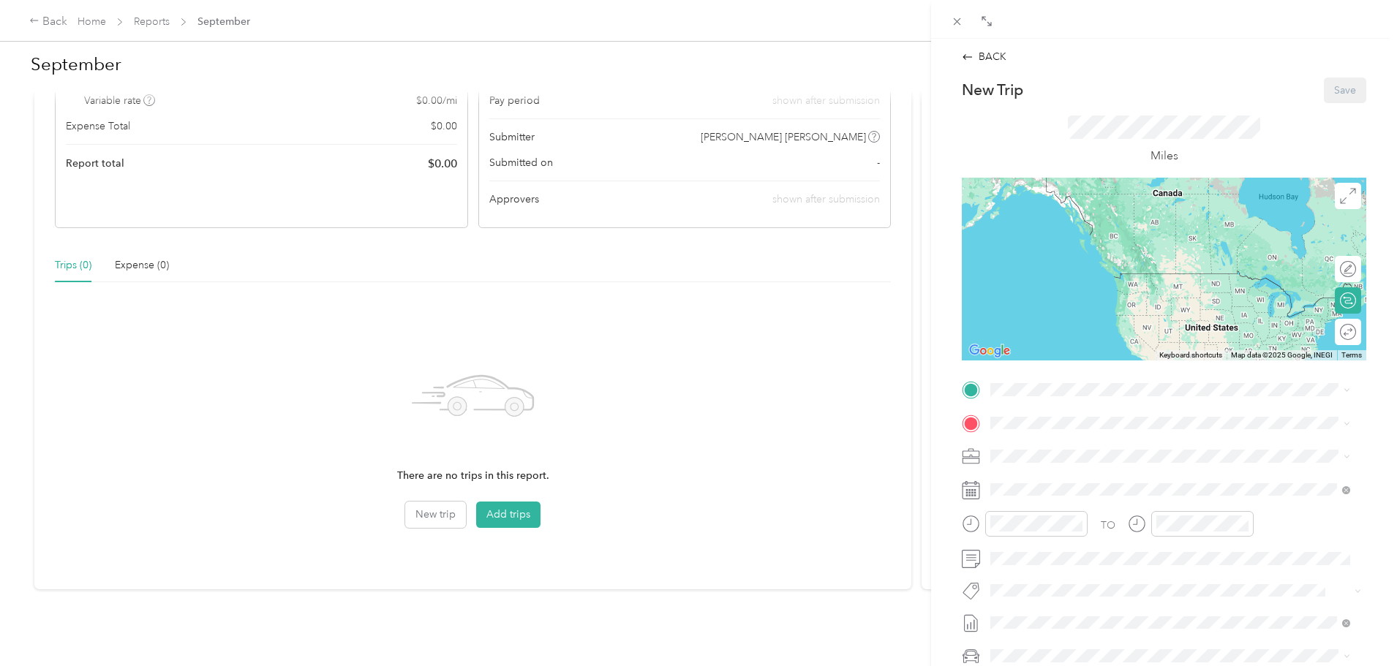
click at [1379, 237] on div "BACK New Trip Save This trip cannot be edited because it is either under review…" at bounding box center [1164, 372] width 466 height 666
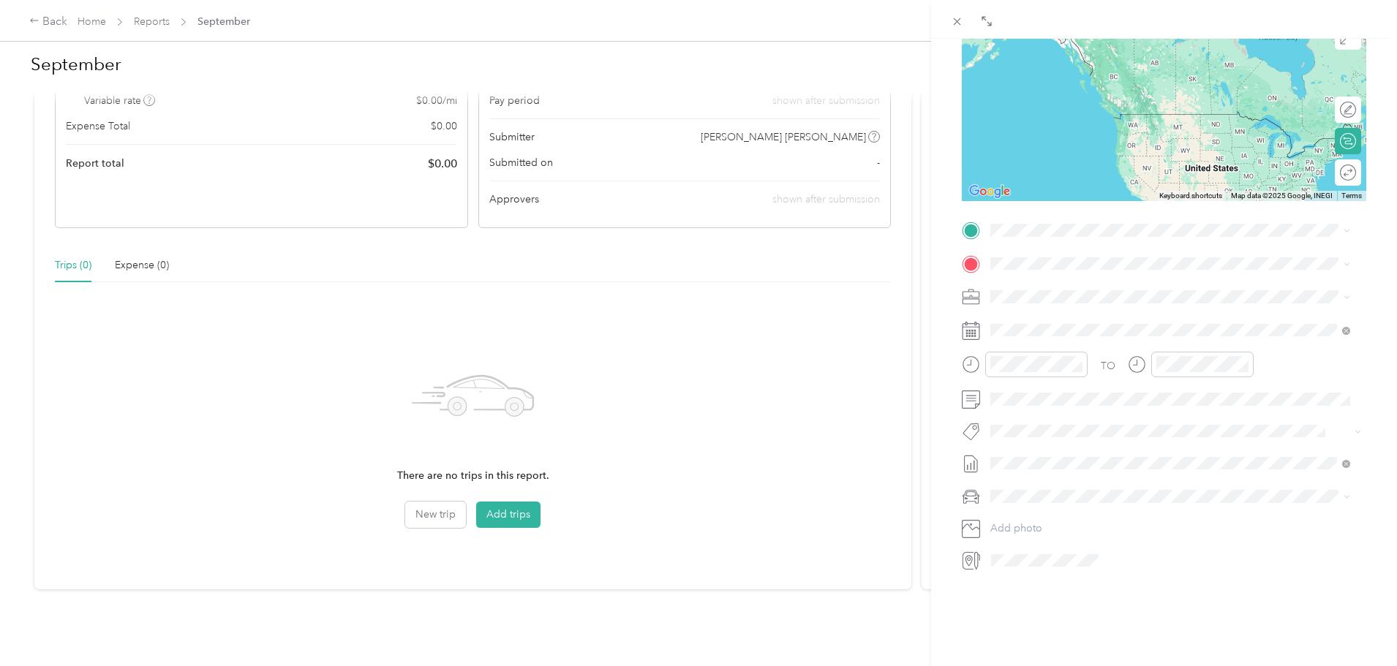
scroll to position [181, 0]
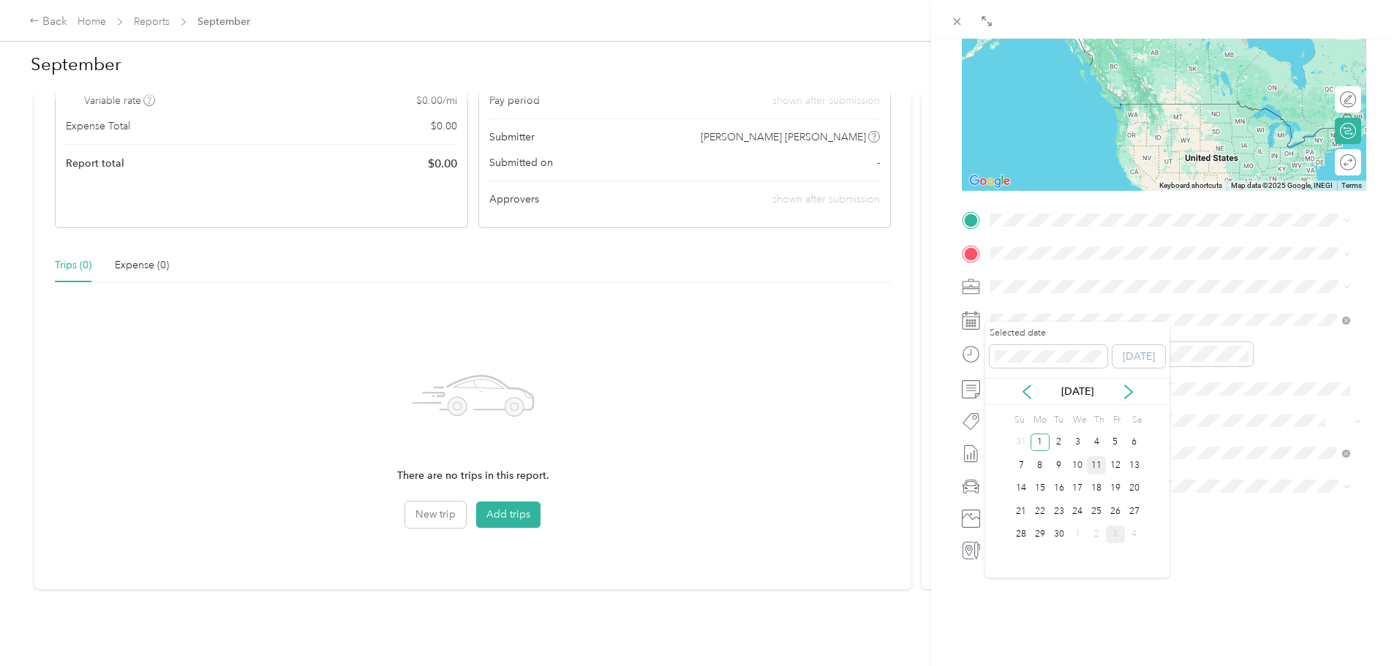
click at [1095, 464] on div "11" at bounding box center [1096, 465] width 19 height 18
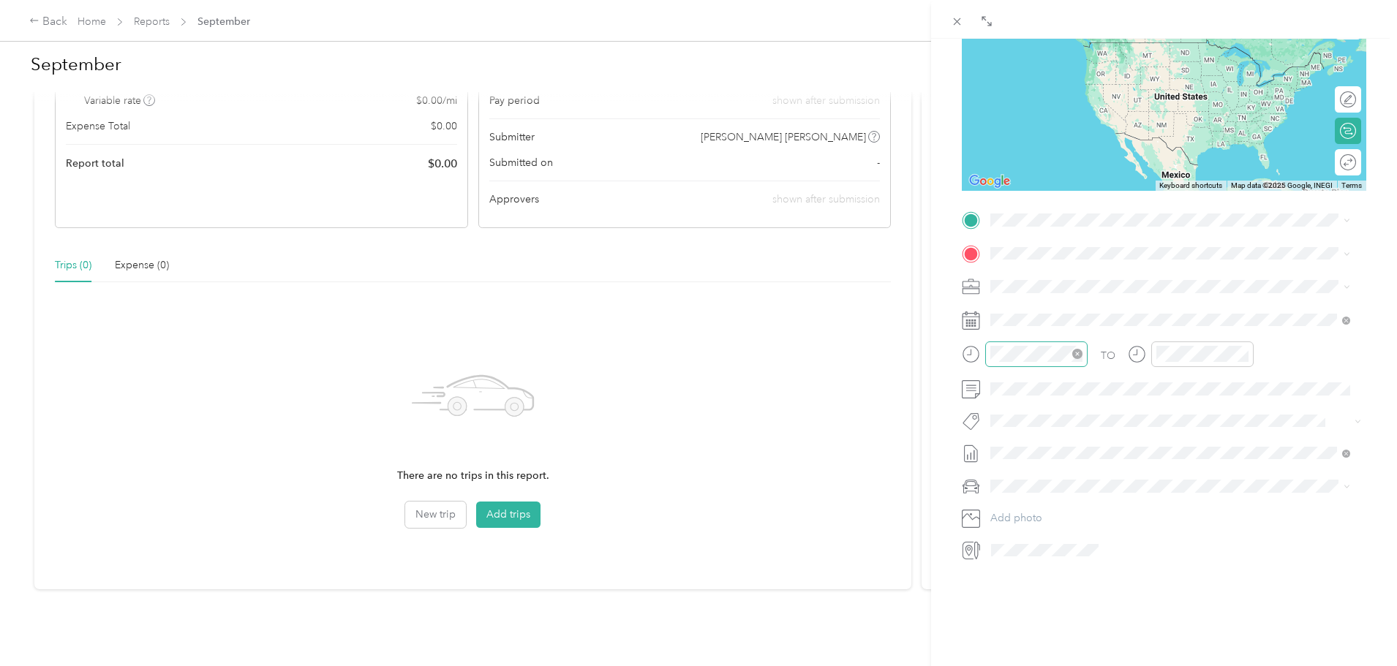
click at [1077, 349] on icon "close-circle" at bounding box center [1077, 354] width 10 height 10
click at [1000, 451] on div "08" at bounding box center [1005, 451] width 35 height 20
click at [1048, 372] on div "00" at bounding box center [1047, 375] width 35 height 20
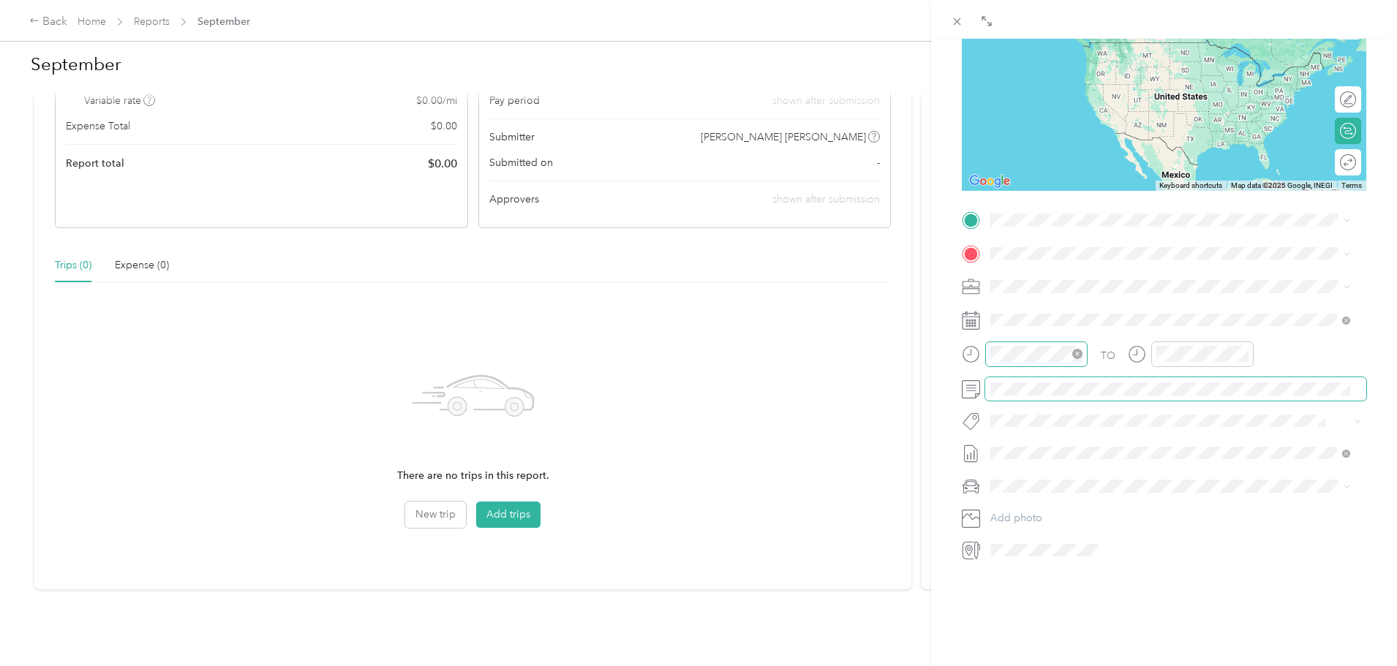
click at [1200, 389] on span at bounding box center [1175, 388] width 381 height 23
click at [1238, 458] on div "TO Add photo" at bounding box center [1164, 384] width 404 height 353
click at [1168, 513] on div "11" at bounding box center [1171, 513] width 35 height 20
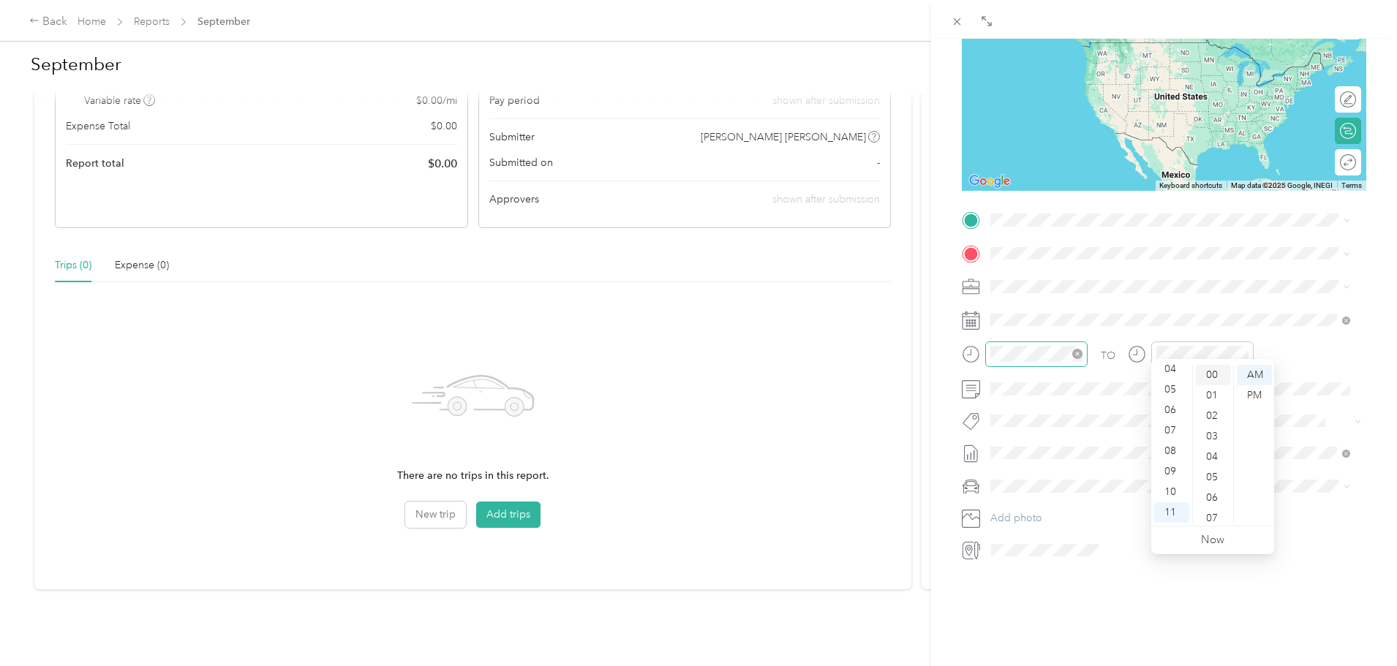
click at [1220, 369] on div "00" at bounding box center [1213, 375] width 35 height 20
click at [836, 335] on div "BACK New Trip Save This trip cannot be edited because it is either under review…" at bounding box center [698, 333] width 1397 height 666
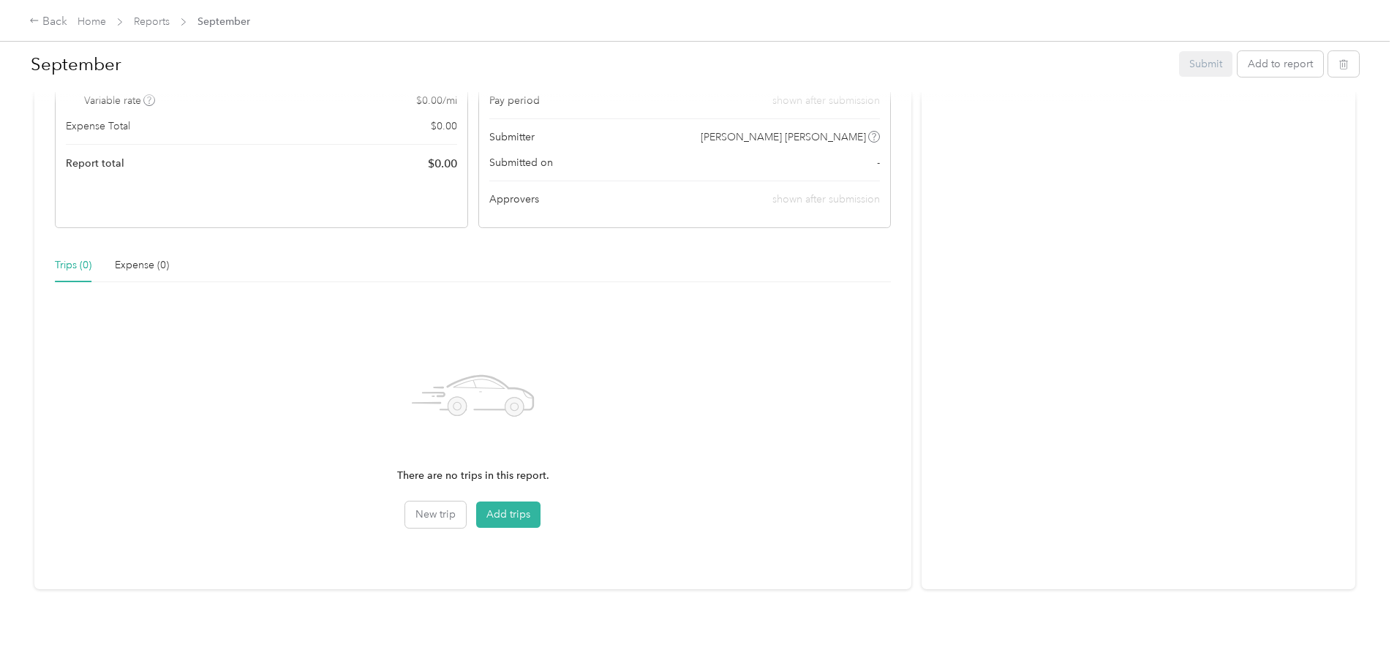
scroll to position [232, 0]
click at [530, 503] on button "Add trips" at bounding box center [508, 515] width 64 height 26
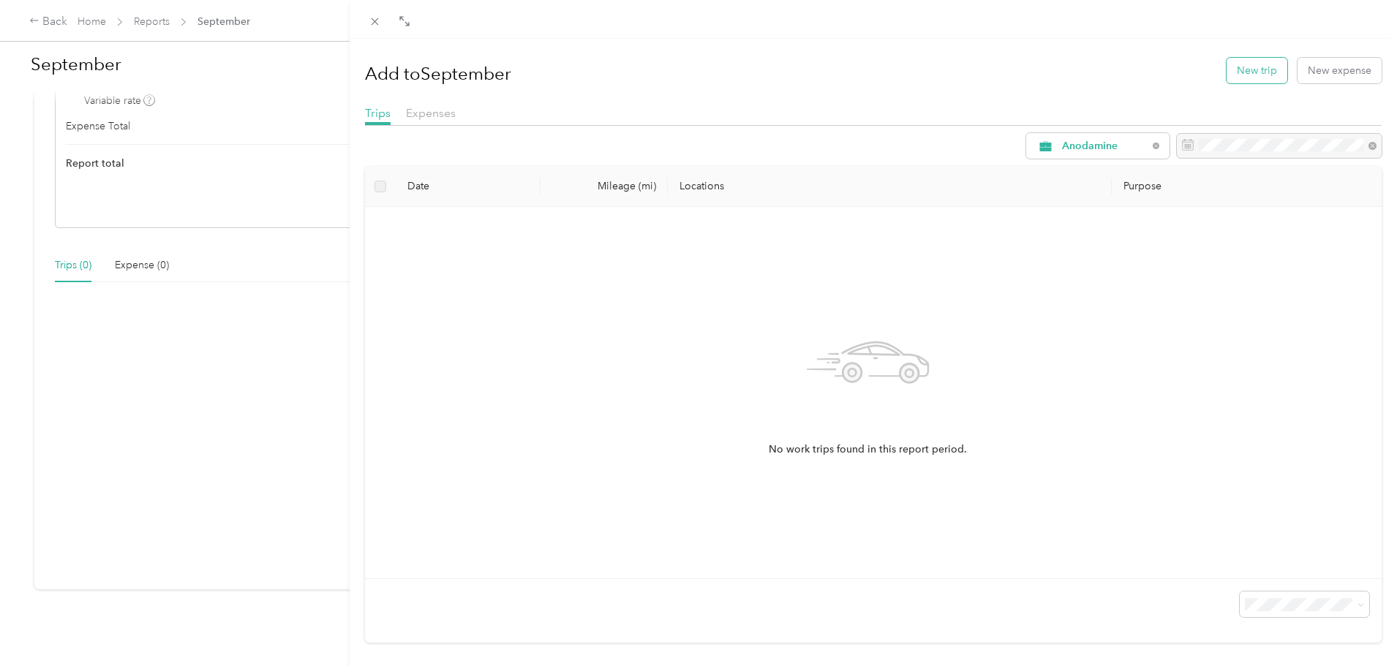
click at [1249, 76] on button "New trip" at bounding box center [1257, 71] width 61 height 26
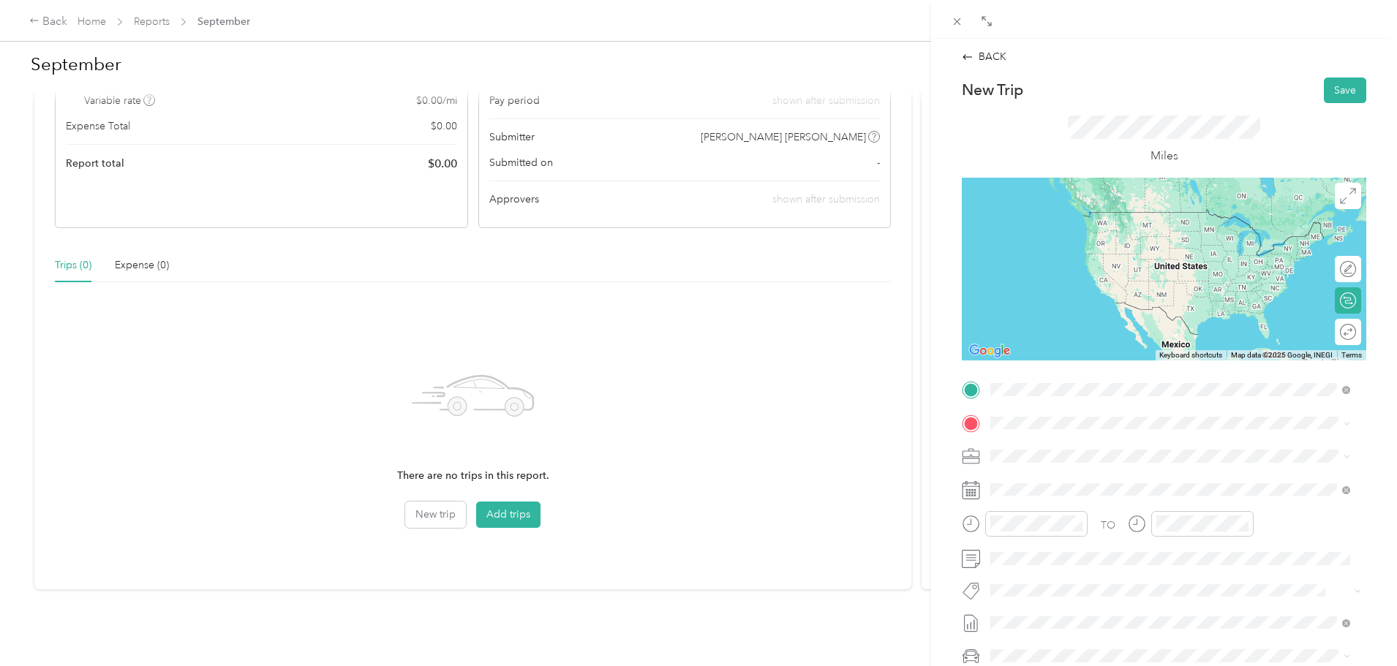
click at [1151, 459] on li "[STREET_ADDRESS][PERSON_NAME][US_STATE]" at bounding box center [1170, 444] width 370 height 30
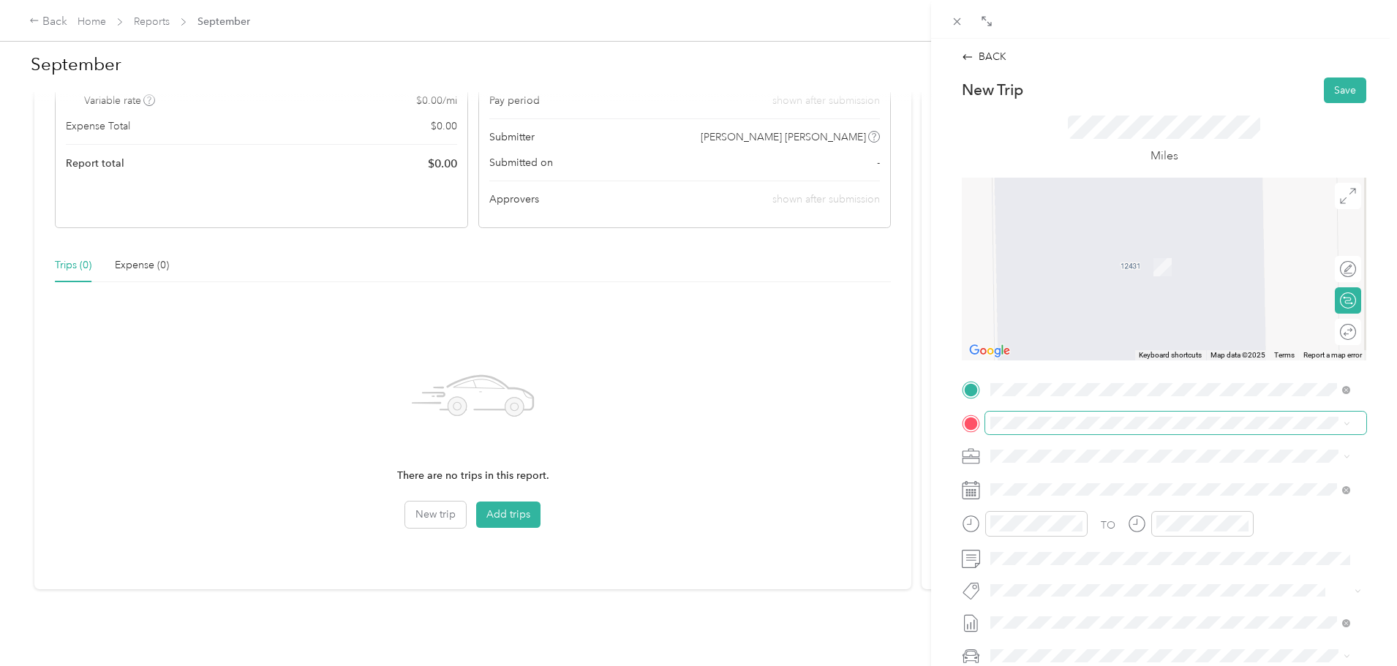
click at [1132, 433] on span at bounding box center [1175, 423] width 381 height 23
click at [1178, 495] on div "TEAM Temple I (Panda Power Funds) [STREET_ADDRESS]" at bounding box center [1157, 492] width 279 height 36
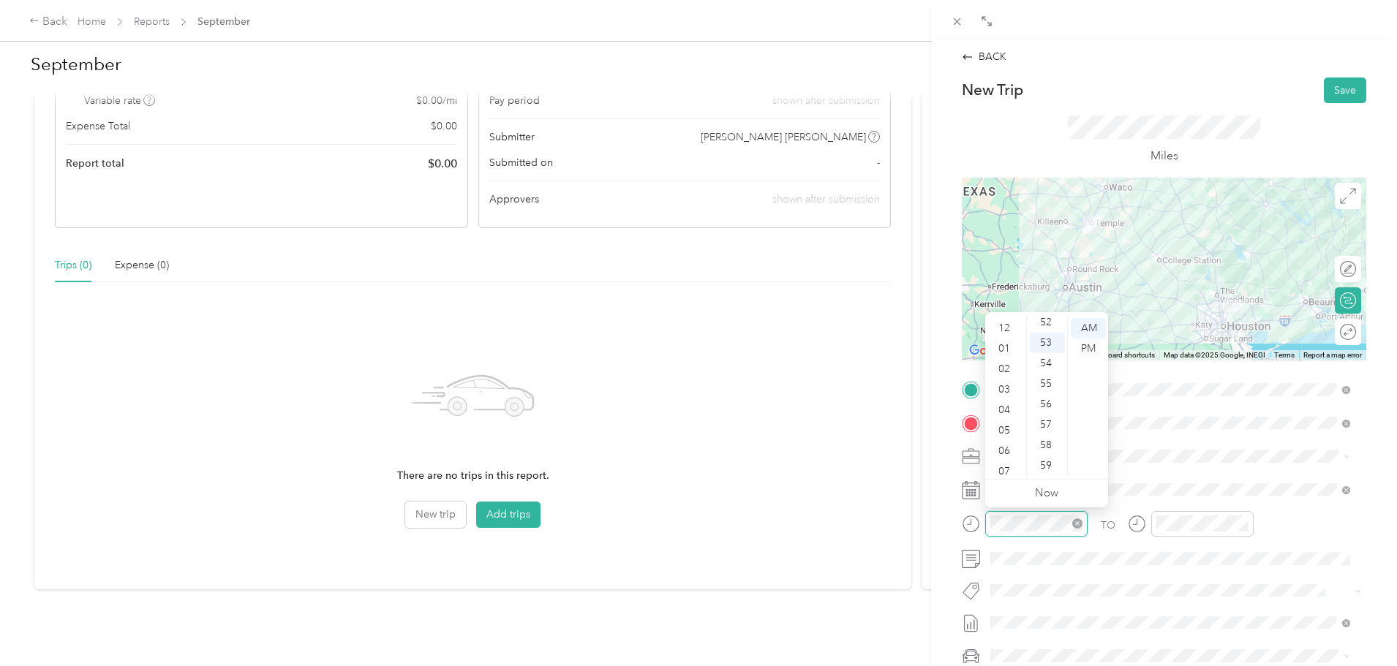
scroll to position [88, 0]
click at [1006, 367] on div "06" at bounding box center [1005, 363] width 35 height 20
click at [1095, 350] on div "PM" at bounding box center [1088, 349] width 35 height 20
click at [1043, 333] on div "00" at bounding box center [1047, 328] width 35 height 20
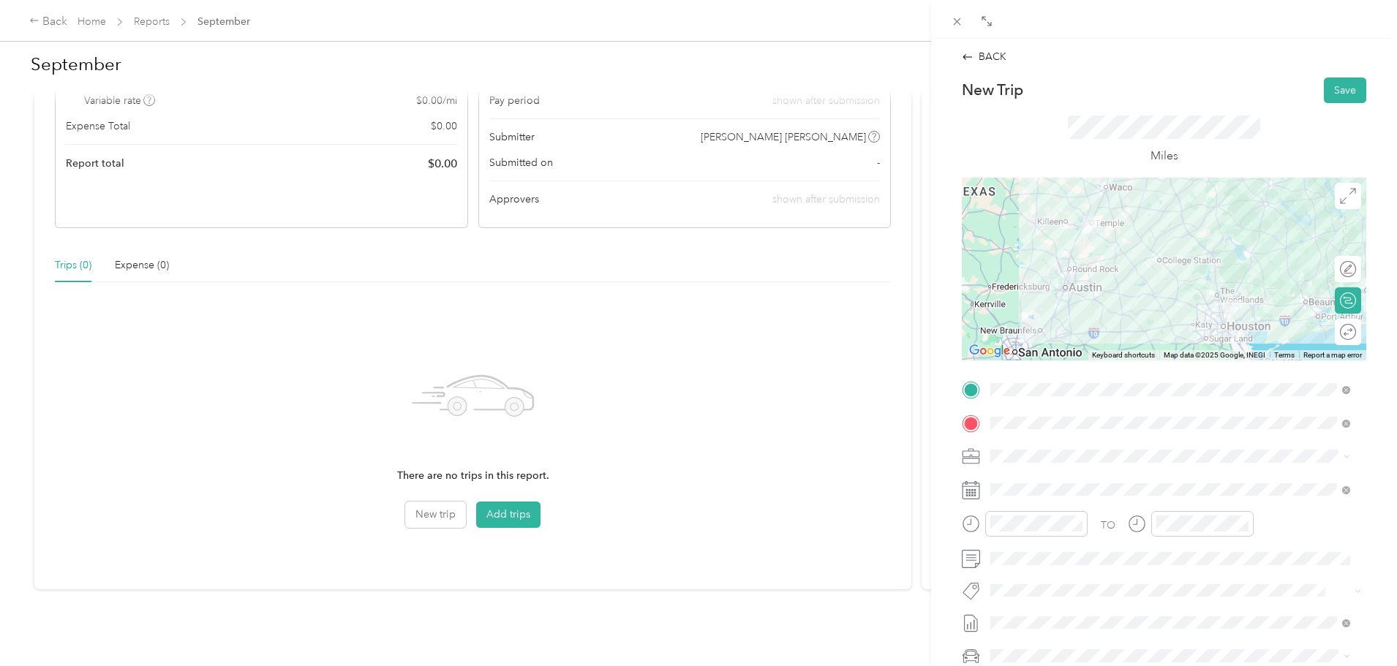
click at [1283, 534] on div "TO" at bounding box center [1164, 529] width 404 height 36
click at [1239, 524] on div at bounding box center [1202, 524] width 92 height 16
click at [1176, 437] on div "10" at bounding box center [1171, 445] width 35 height 20
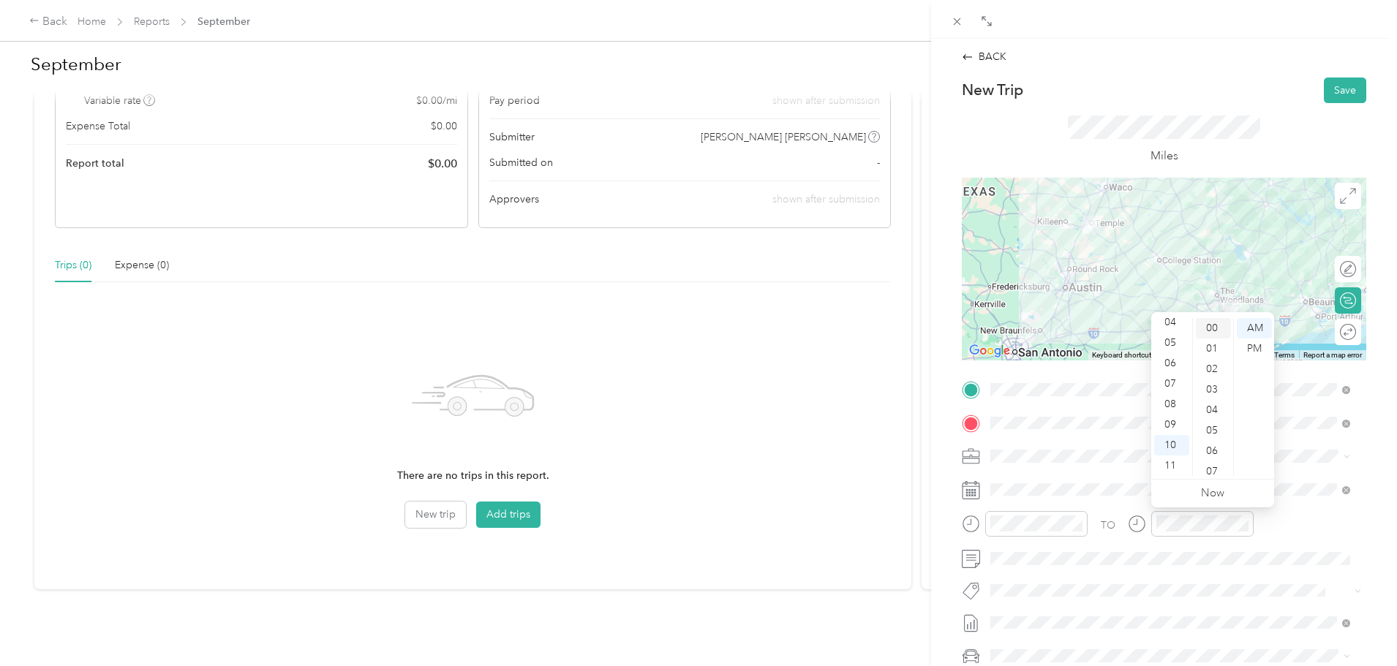
click at [1210, 332] on div "00" at bounding box center [1213, 328] width 35 height 20
click at [1287, 528] on div "TO" at bounding box center [1164, 529] width 404 height 36
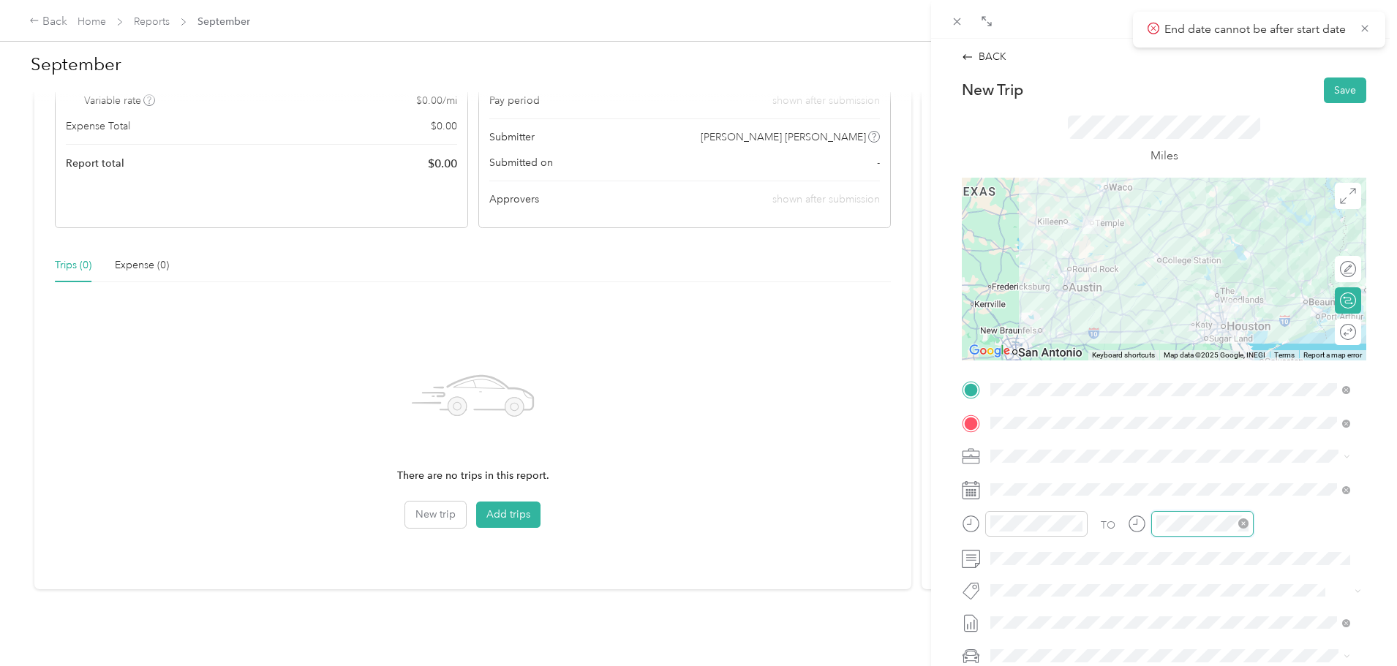
scroll to position [1071, 0]
click at [1175, 441] on div "10" at bounding box center [1171, 445] width 35 height 20
click at [1246, 346] on div "PM" at bounding box center [1254, 349] width 35 height 20
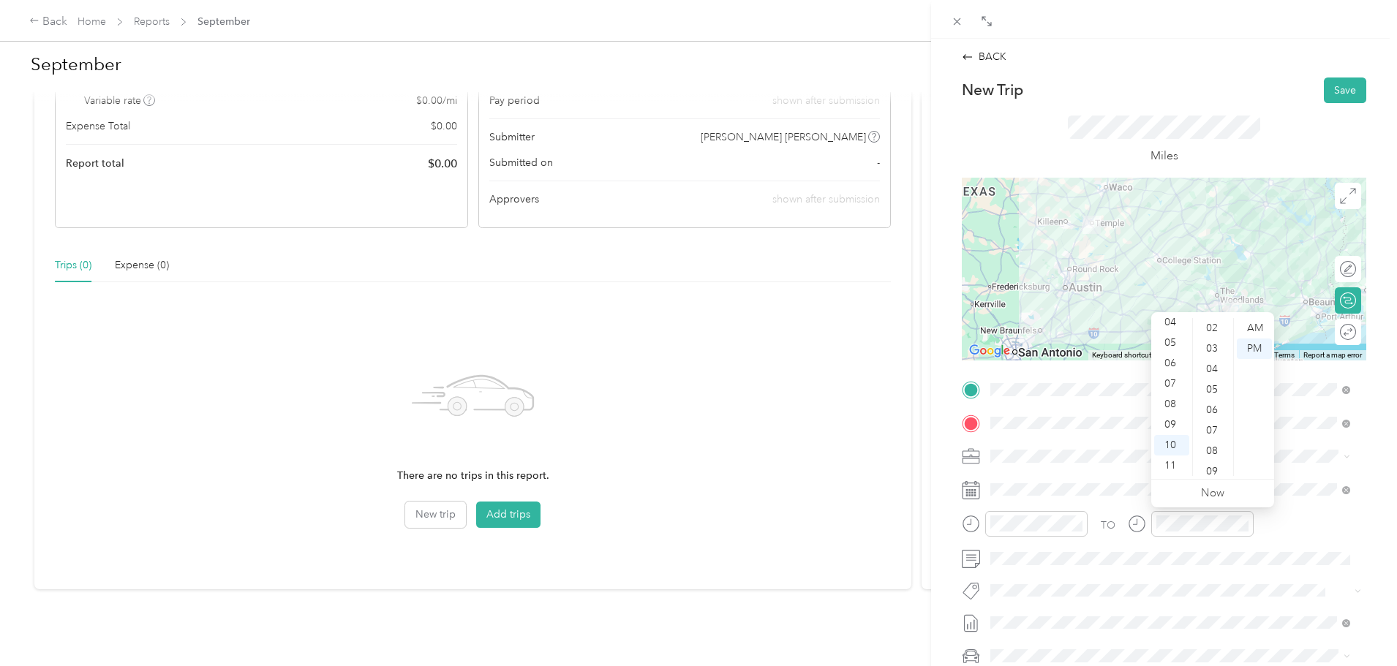
scroll to position [0, 0]
click at [1209, 324] on div "00" at bounding box center [1213, 328] width 35 height 20
click at [1320, 522] on div "TO" at bounding box center [1164, 529] width 404 height 36
click at [1336, 88] on button "Save" at bounding box center [1345, 91] width 42 height 26
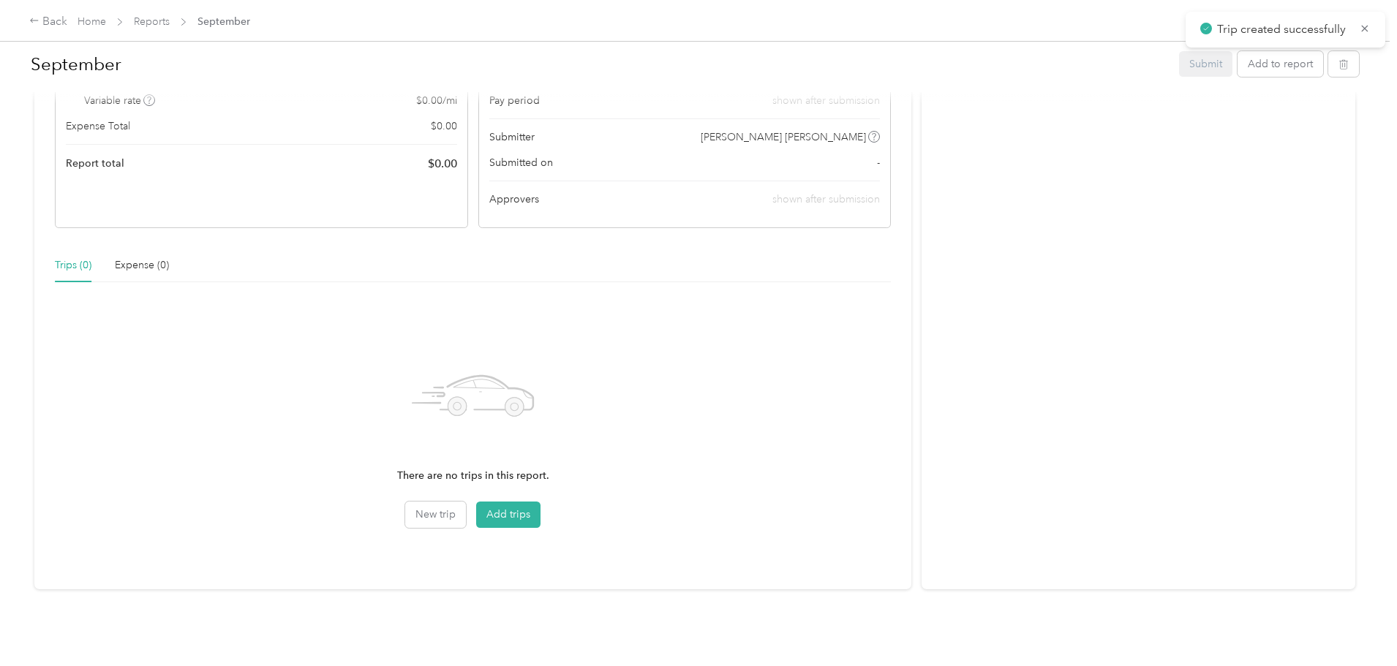
scroll to position [107, 0]
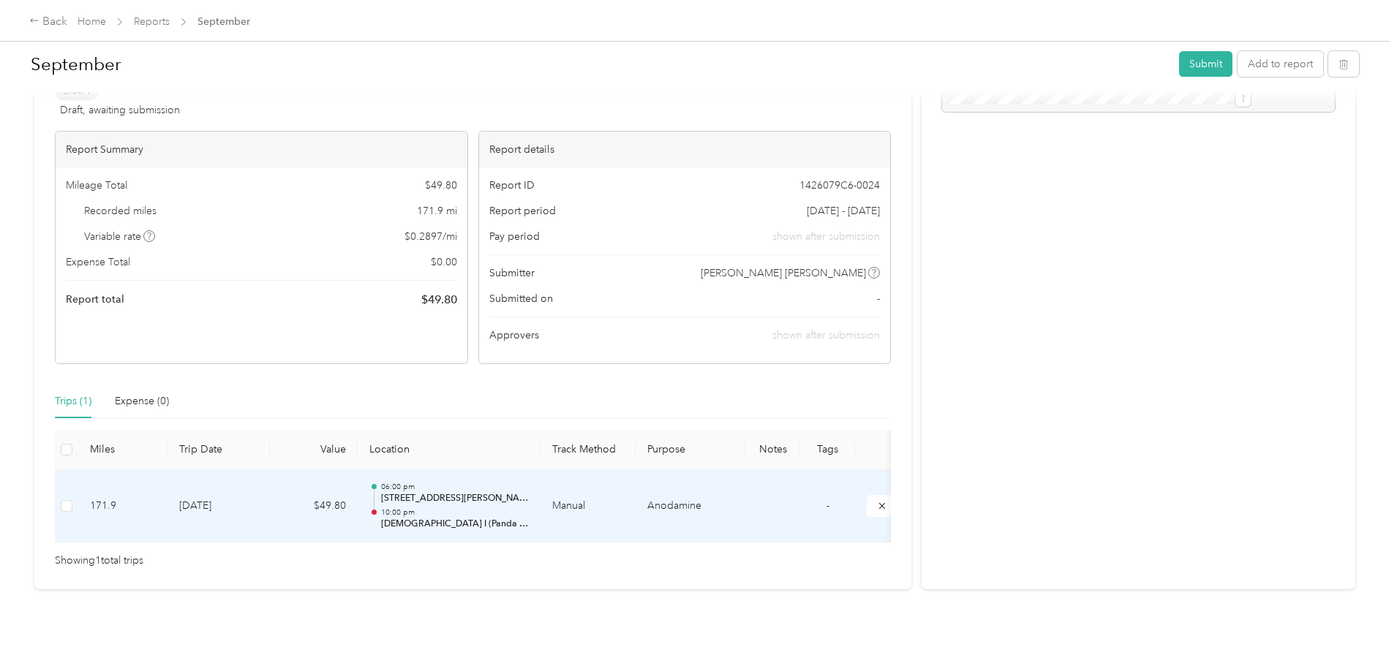
click at [529, 492] on p "[STREET_ADDRESS][PERSON_NAME]" at bounding box center [455, 498] width 148 height 13
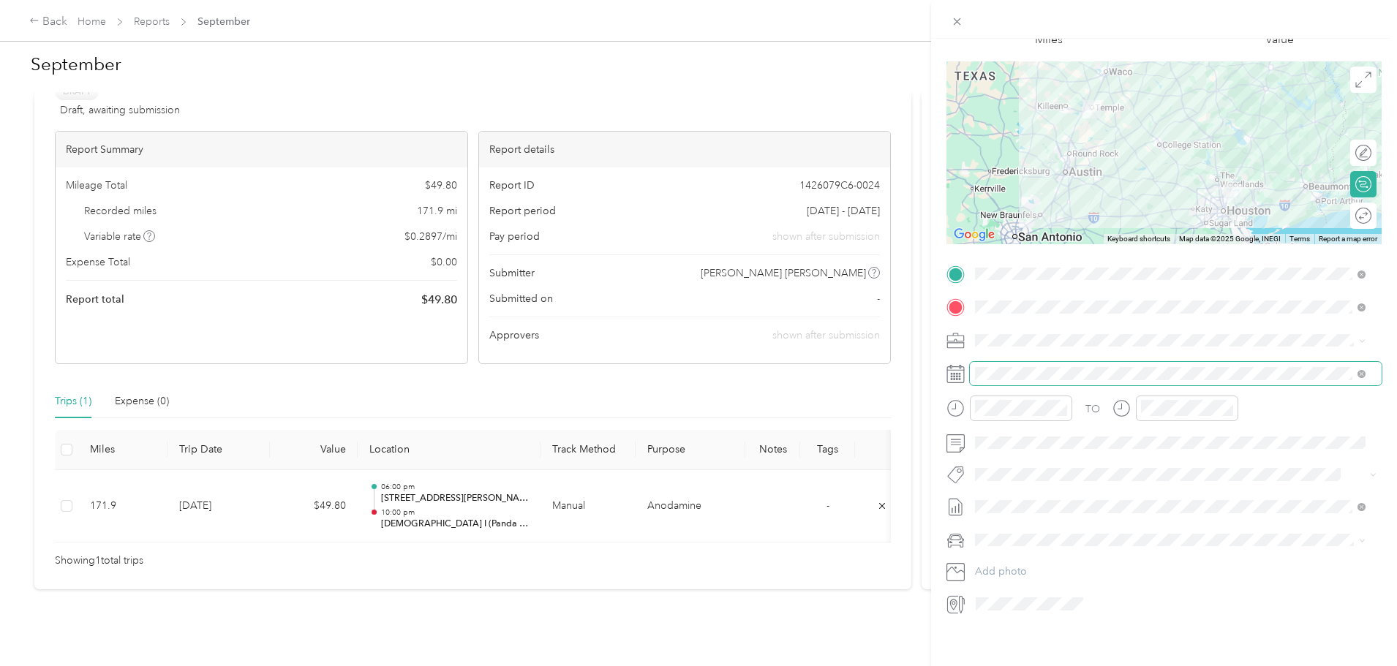
scroll to position [102, 0]
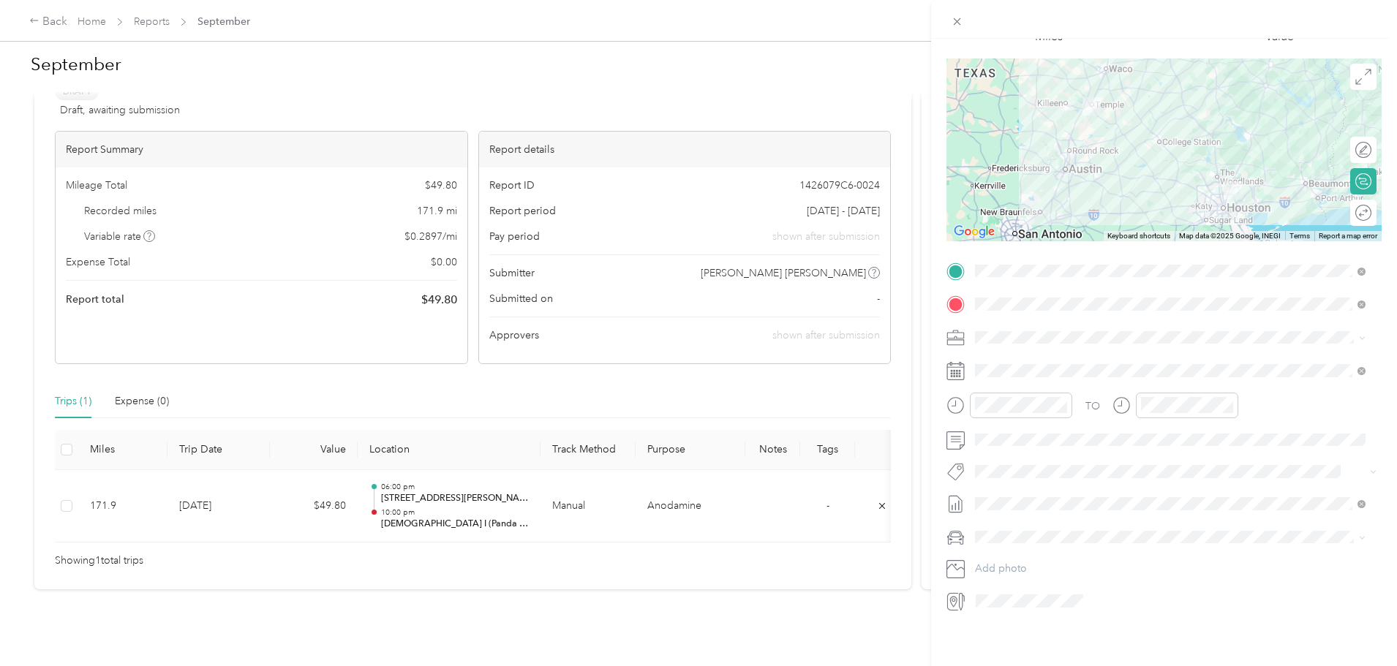
click at [1001, 552] on div "Honda Accord" at bounding box center [1170, 549] width 380 height 15
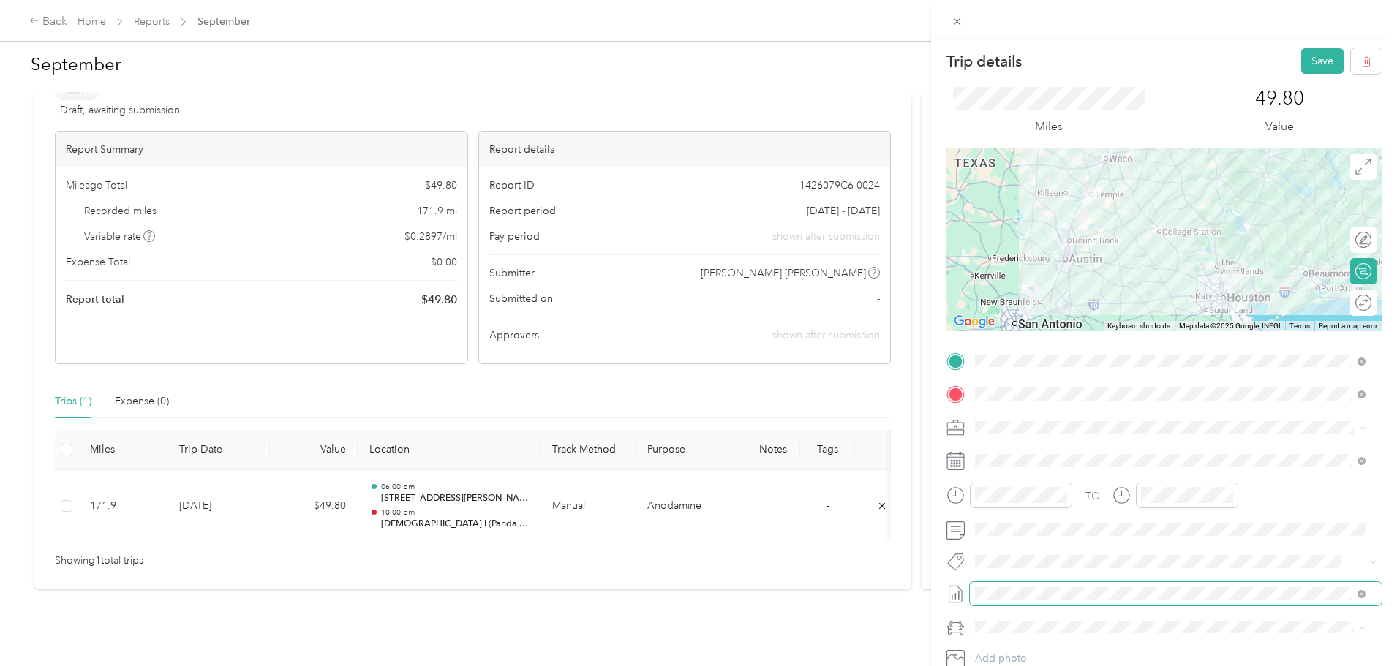
scroll to position [0, 0]
click at [1346, 303] on div at bounding box center [1356, 303] width 31 height 15
click at [1314, 54] on button "Save" at bounding box center [1322, 62] width 42 height 26
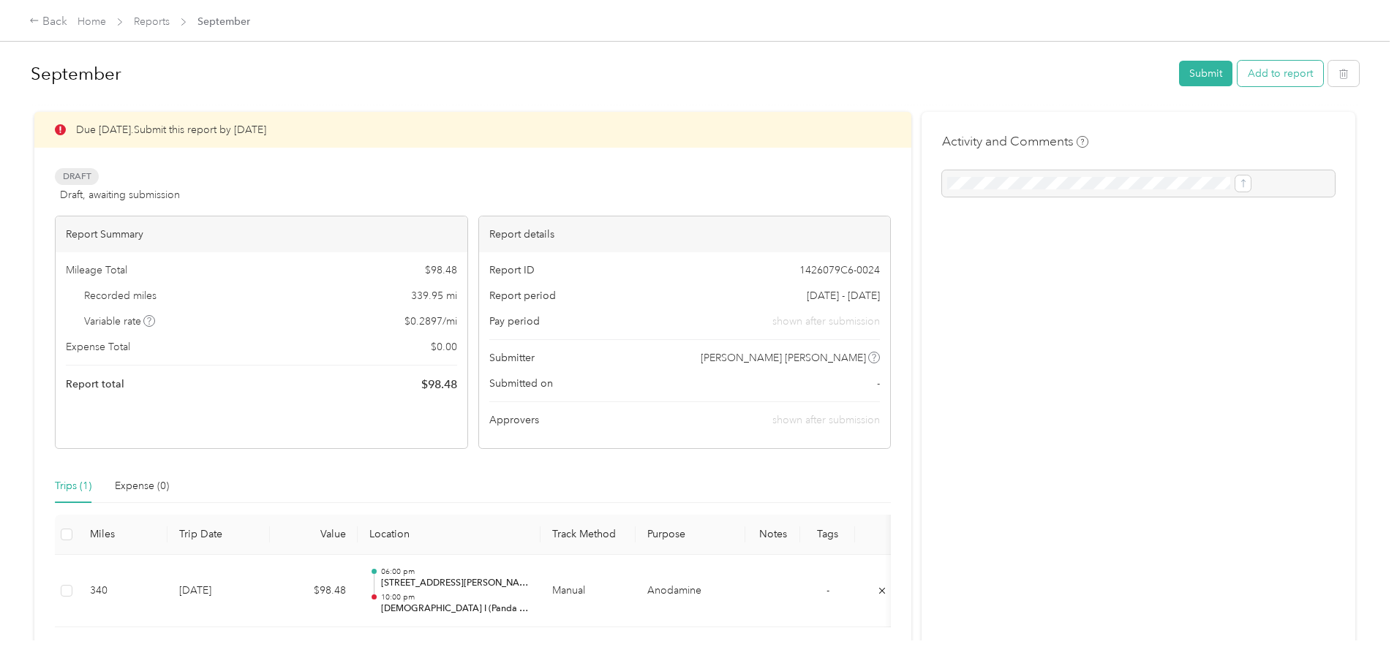
click at [1238, 69] on button "Add to report" at bounding box center [1281, 74] width 86 height 26
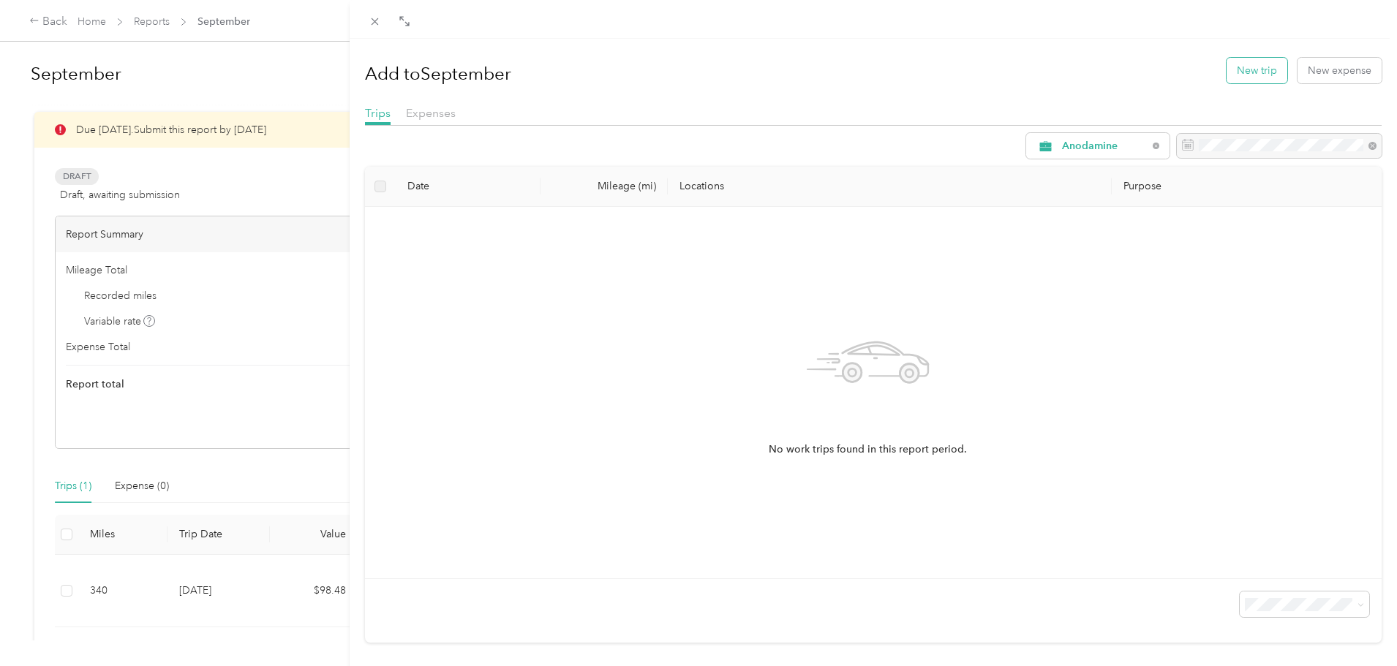
click at [1252, 71] on button "New trip" at bounding box center [1257, 71] width 61 height 26
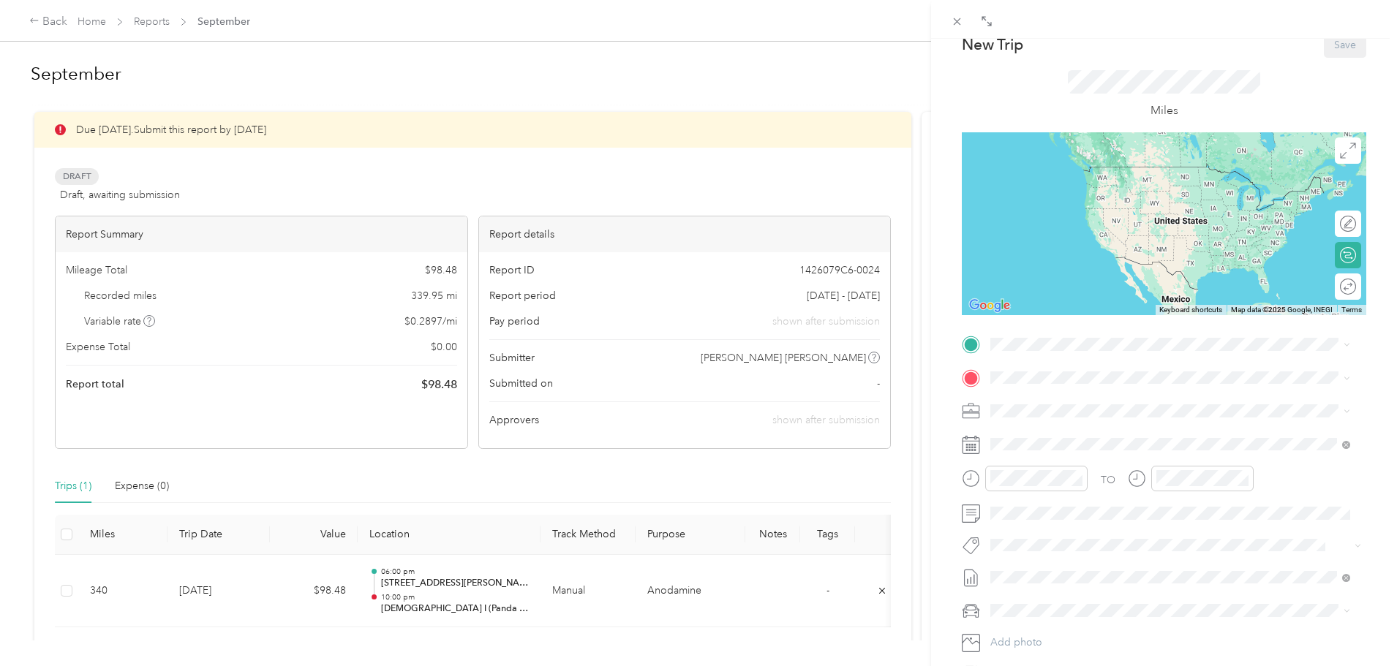
scroll to position [73, 0]
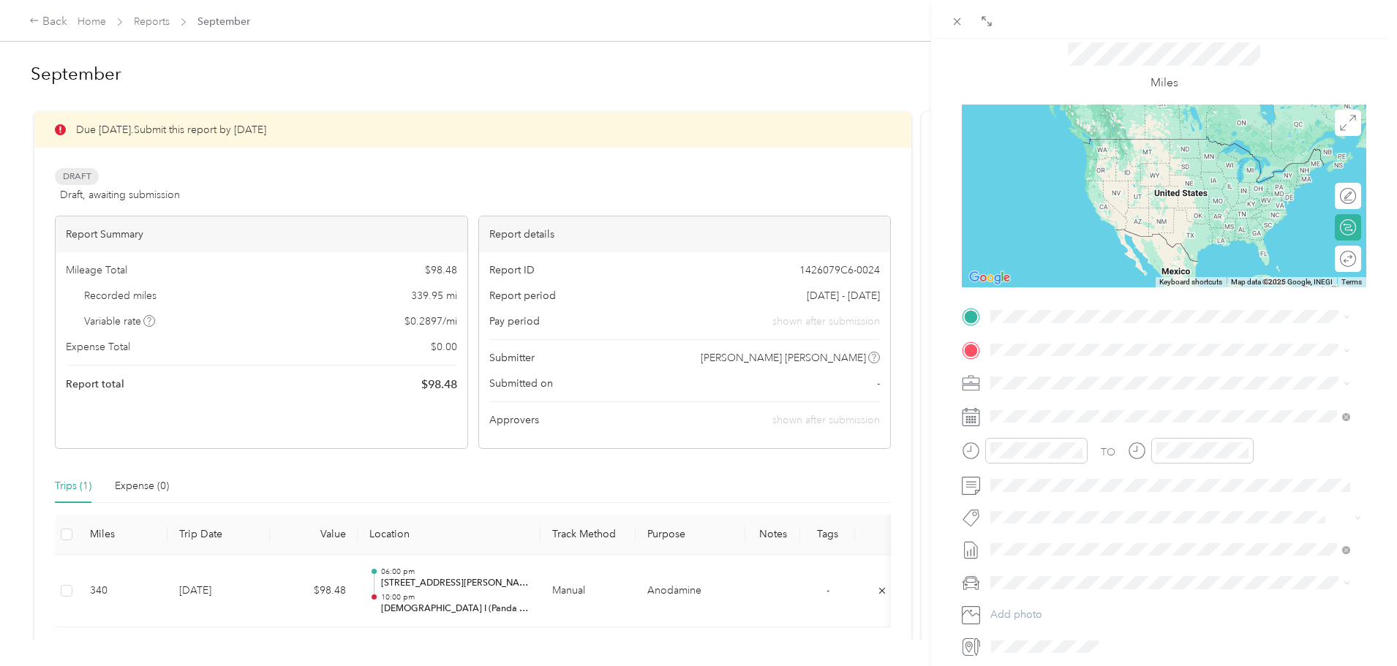
click at [1071, 368] on span "[STREET_ADDRESS][PERSON_NAME][US_STATE]" at bounding box center [1131, 364] width 227 height 13
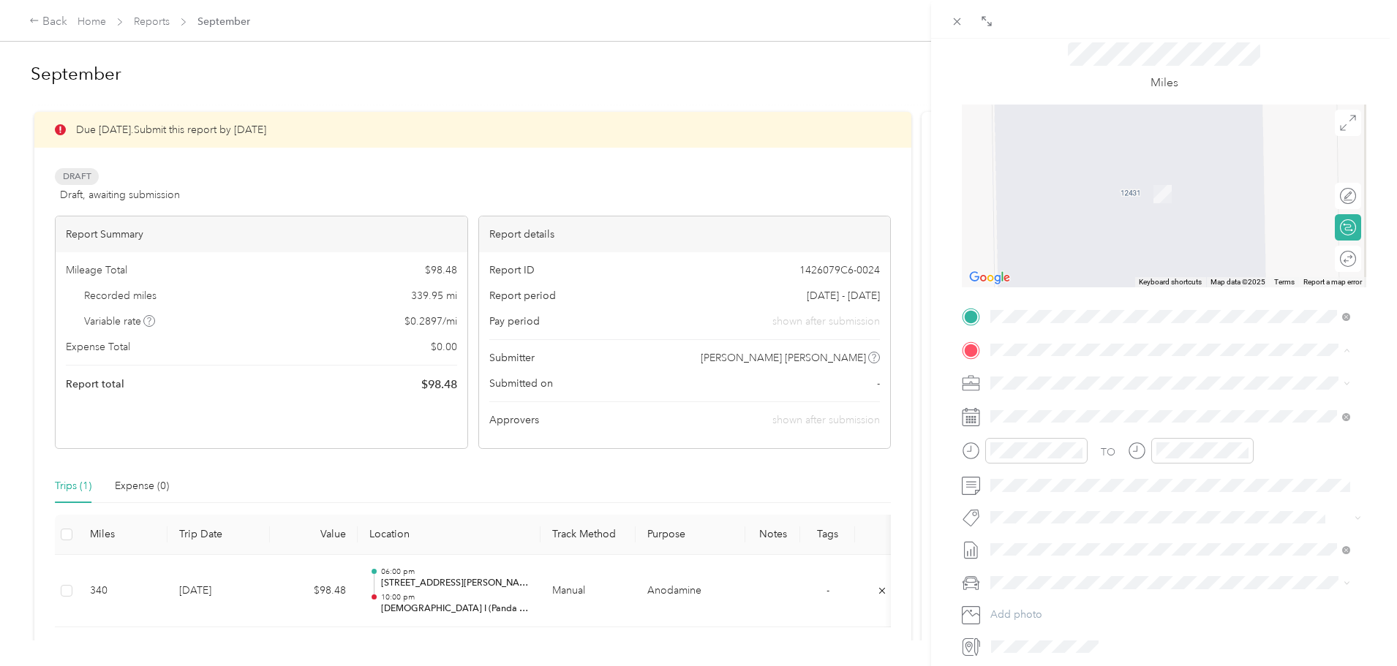
click at [1120, 404] on span "[STREET_ADDRESS][US_STATE]" at bounding box center [1091, 402] width 146 height 13
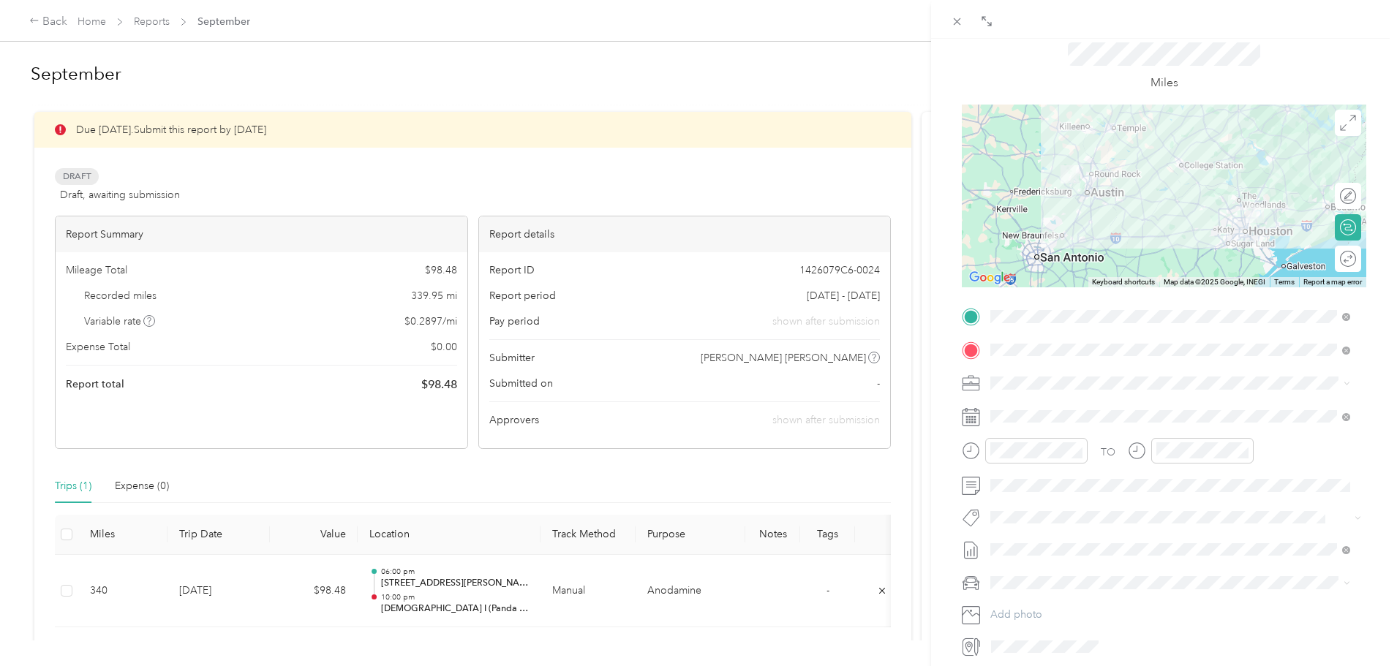
click at [1369, 356] on form "New Trip Save This trip cannot be edited because it is either under review, app…" at bounding box center [1163, 331] width 435 height 655
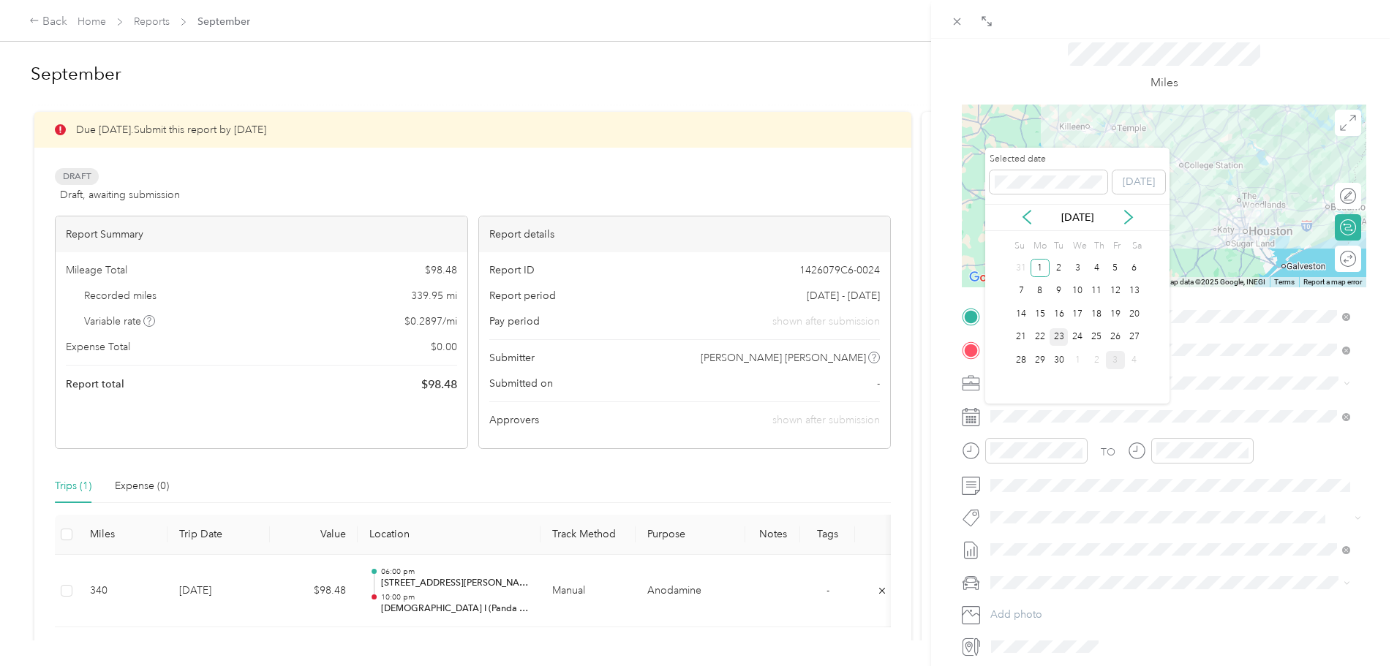
click at [1061, 342] on div "23" at bounding box center [1059, 337] width 19 height 18
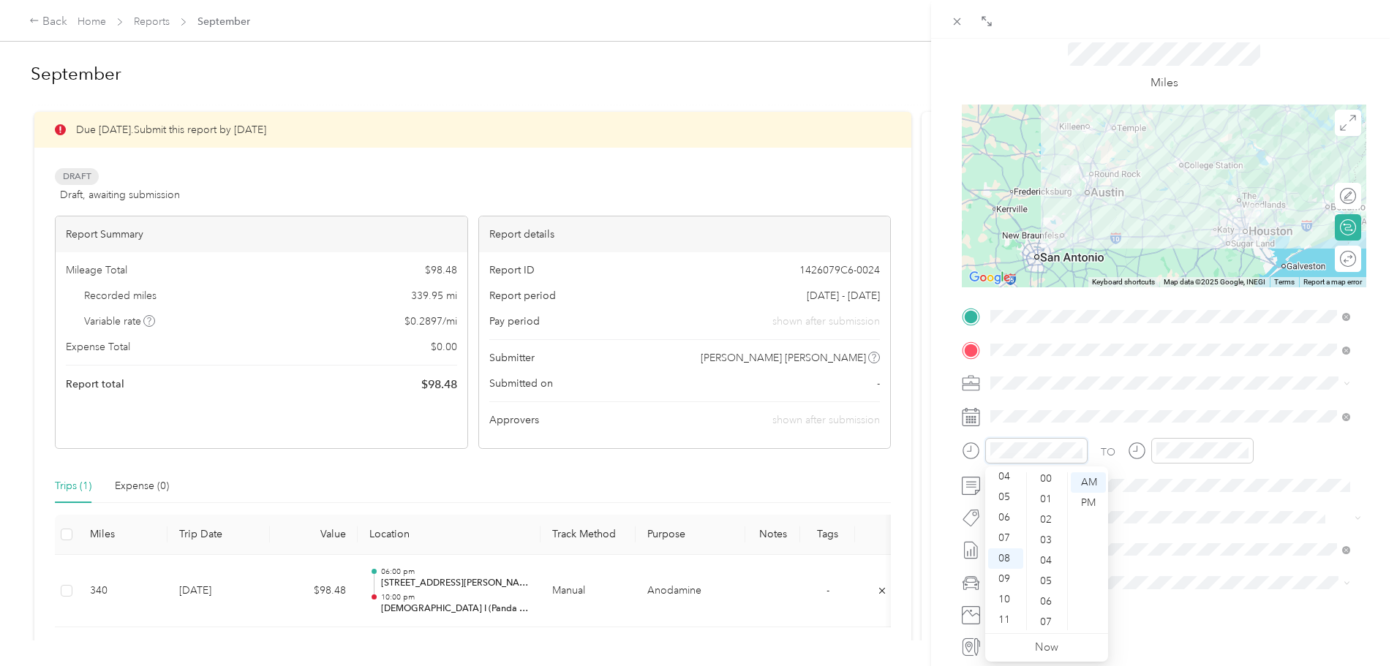
scroll to position [0, 0]
click at [1052, 482] on div "00" at bounding box center [1047, 483] width 35 height 20
click at [1170, 616] on div "11" at bounding box center [1171, 620] width 35 height 20
click at [1210, 484] on div "00" at bounding box center [1213, 483] width 35 height 20
click at [1370, 430] on div "BACK New Trip Save This trip cannot be edited because it is either under review…" at bounding box center [1164, 372] width 466 height 666
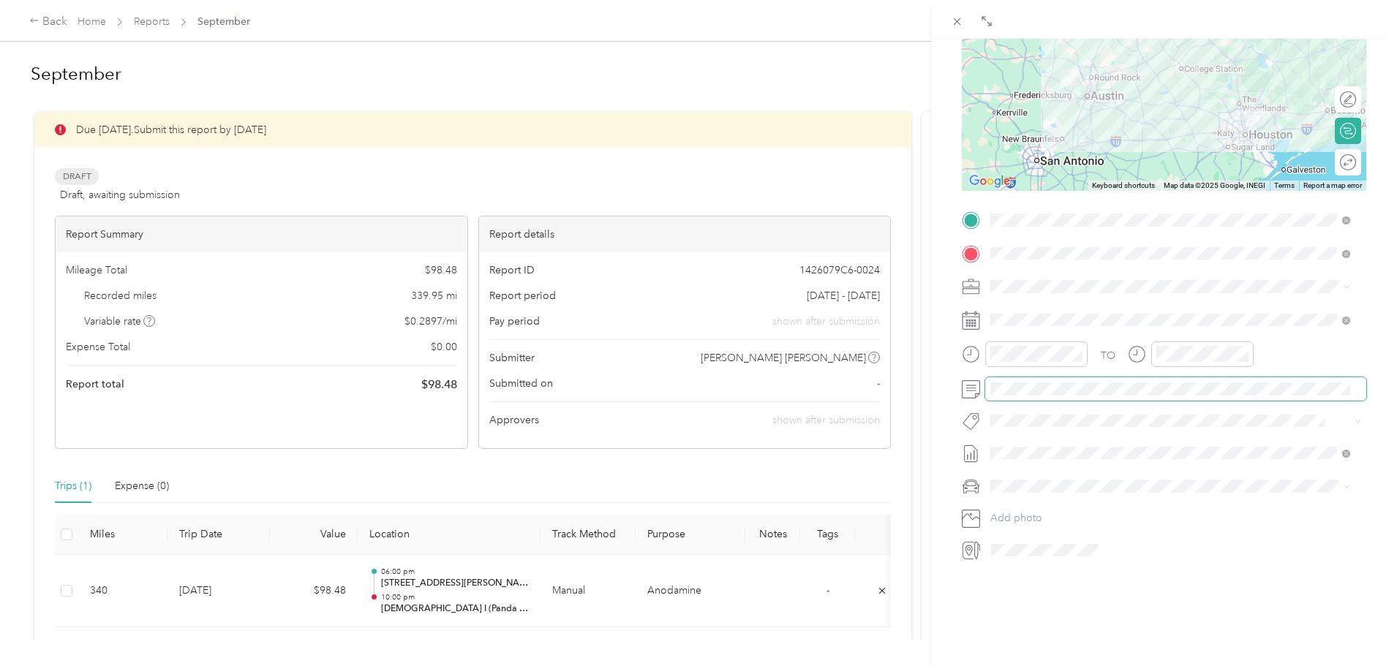
scroll to position [181, 0]
click at [1044, 496] on span "Honda Accord" at bounding box center [1030, 501] width 69 height 12
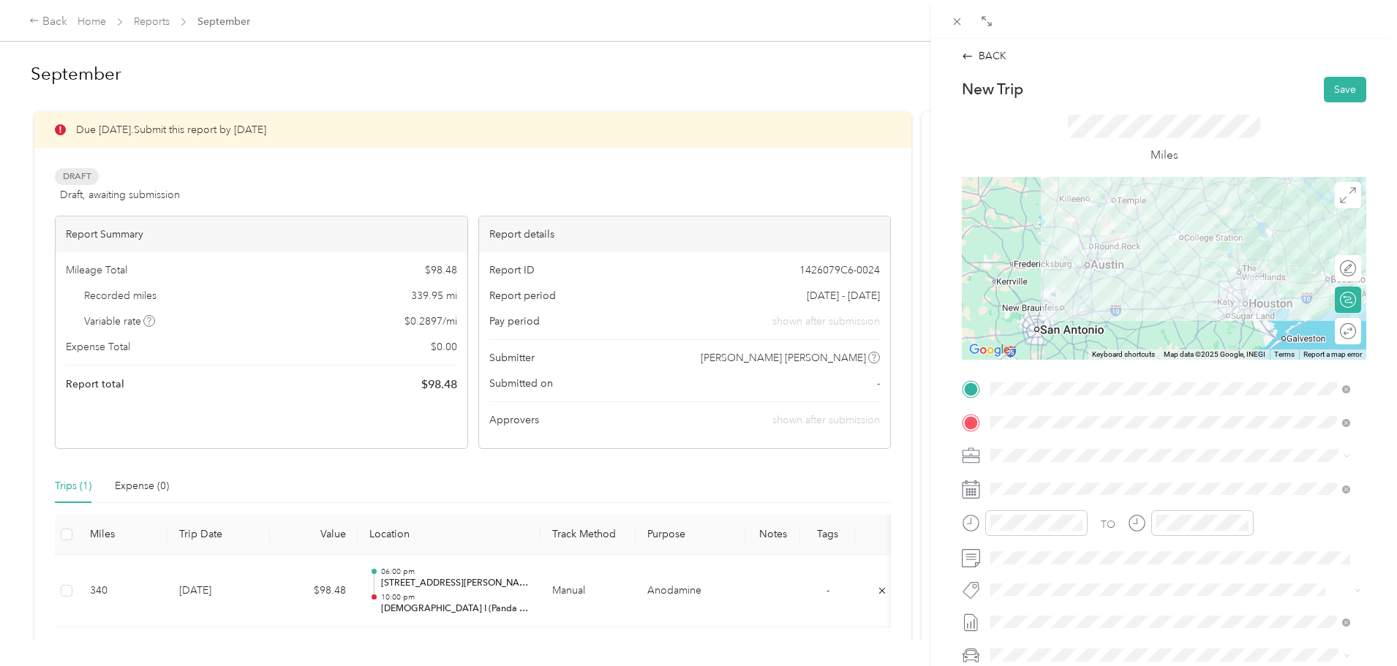
scroll to position [0, 0]
click at [1338, 331] on div at bounding box center [1340, 331] width 31 height 15
click at [1339, 97] on button "Save" at bounding box center [1345, 91] width 42 height 26
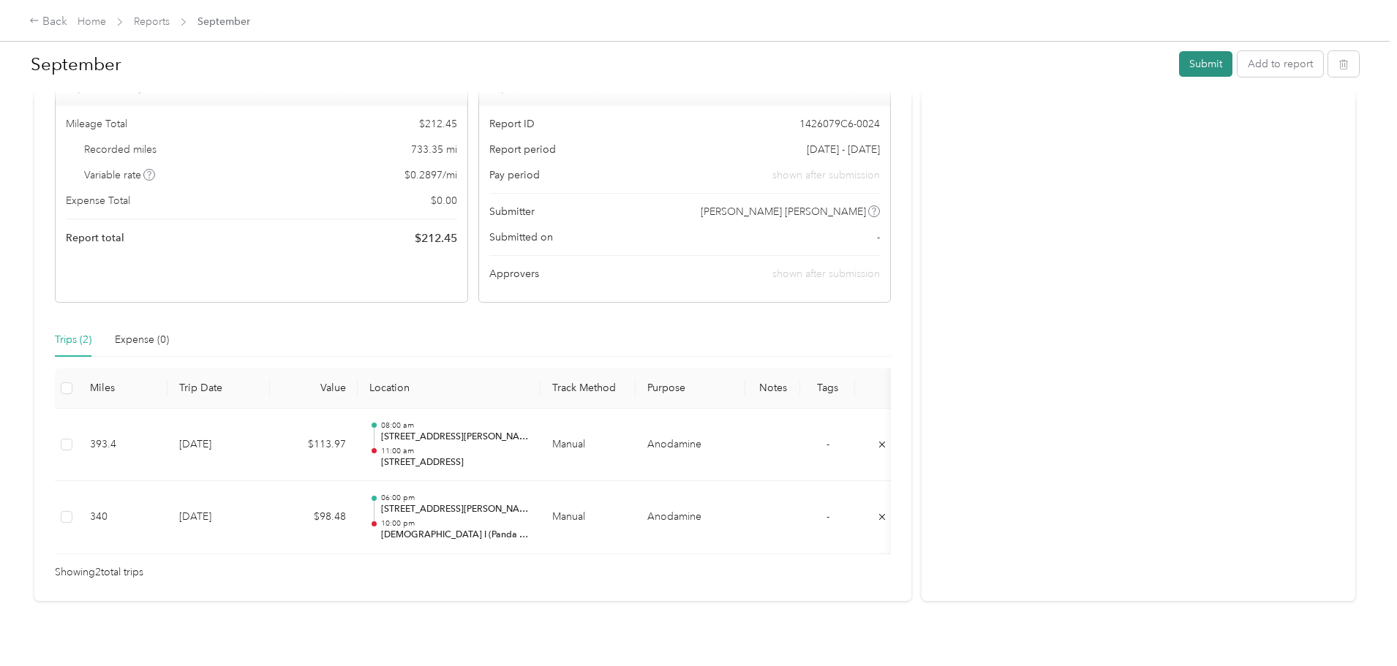
click at [1179, 59] on button "Submit" at bounding box center [1205, 64] width 53 height 26
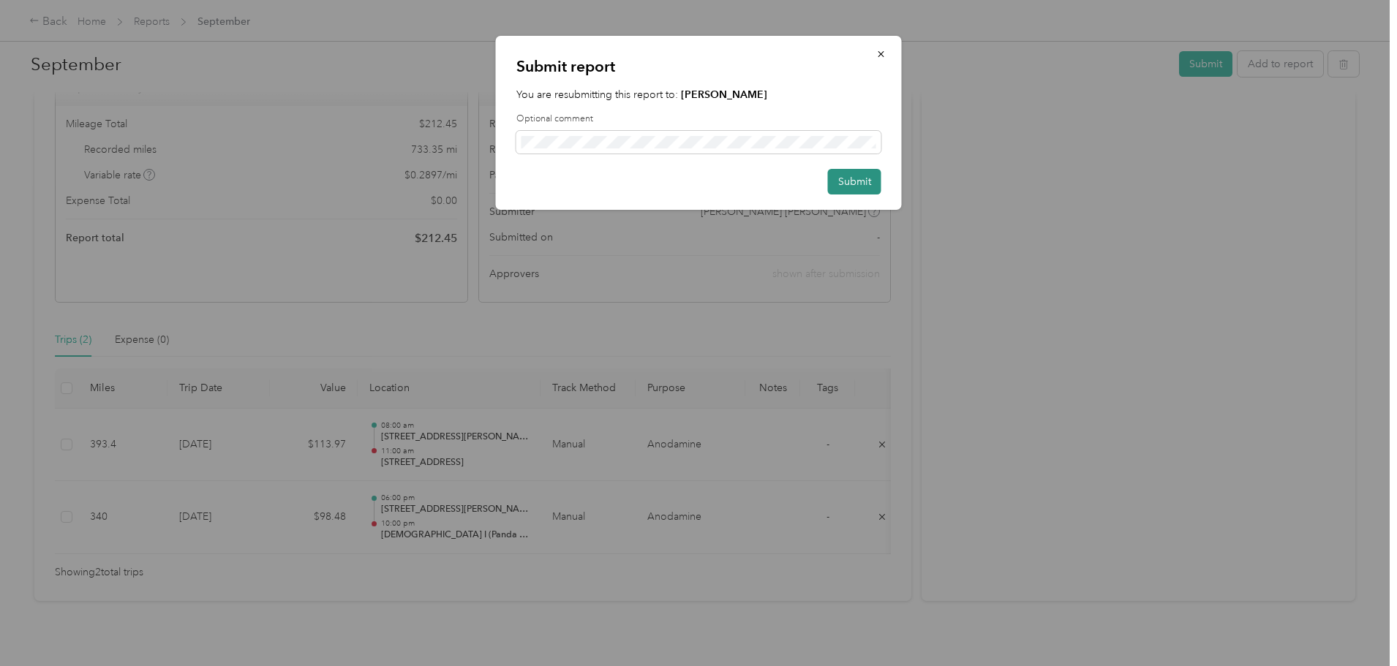
click at [862, 181] on button "Submit" at bounding box center [854, 182] width 53 height 26
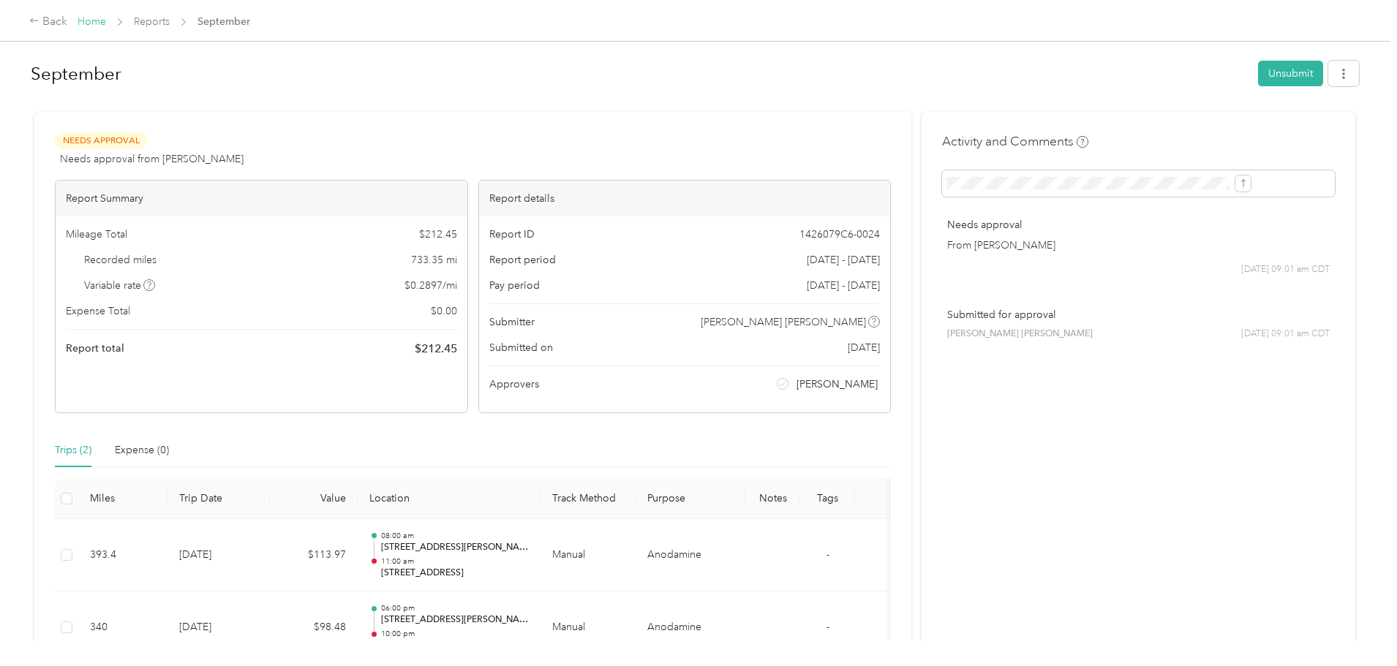
click at [106, 17] on link "Home" at bounding box center [92, 21] width 29 height 12
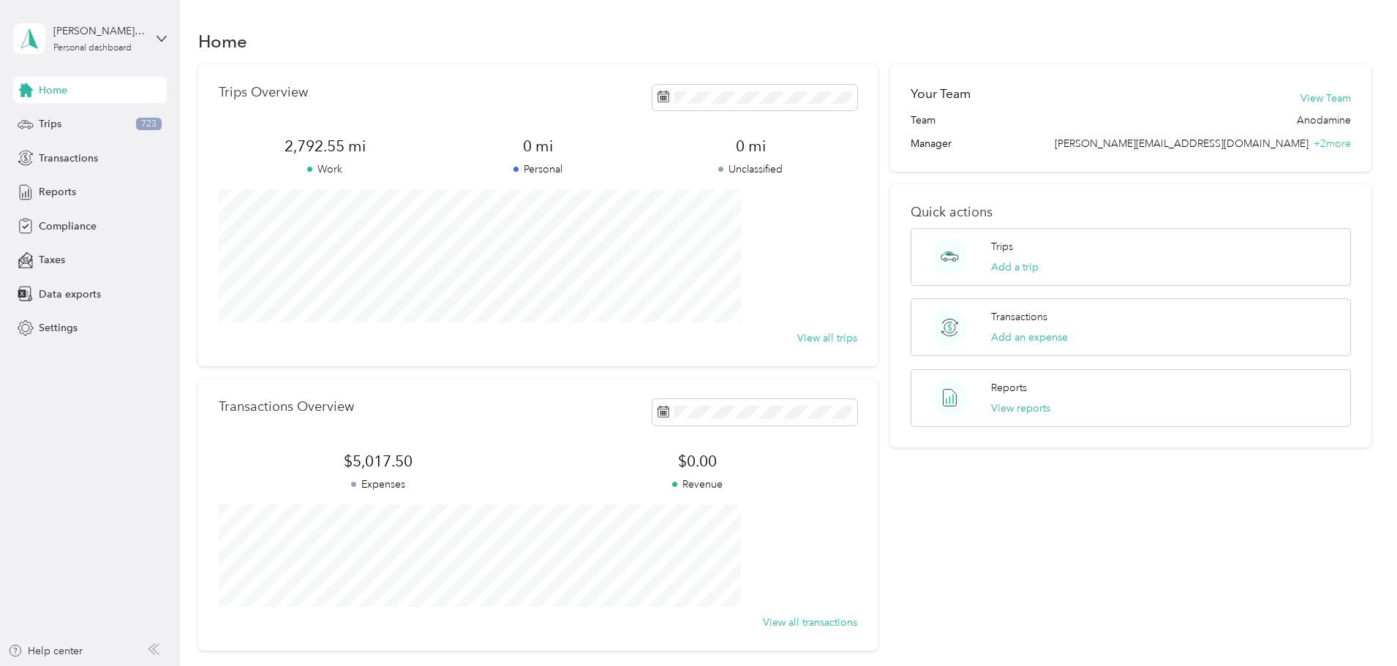
click at [90, 93] on div "Home" at bounding box center [90, 90] width 154 height 26
